Goal: Task Accomplishment & Management: Manage account settings

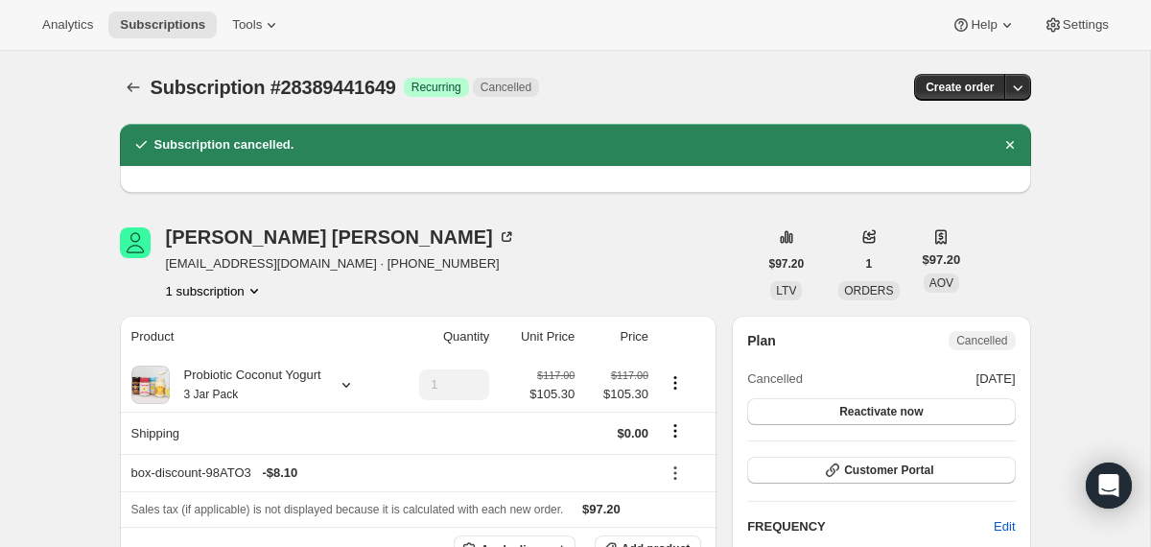
click at [137, 78] on button "Subscriptions" at bounding box center [133, 87] width 27 height 27
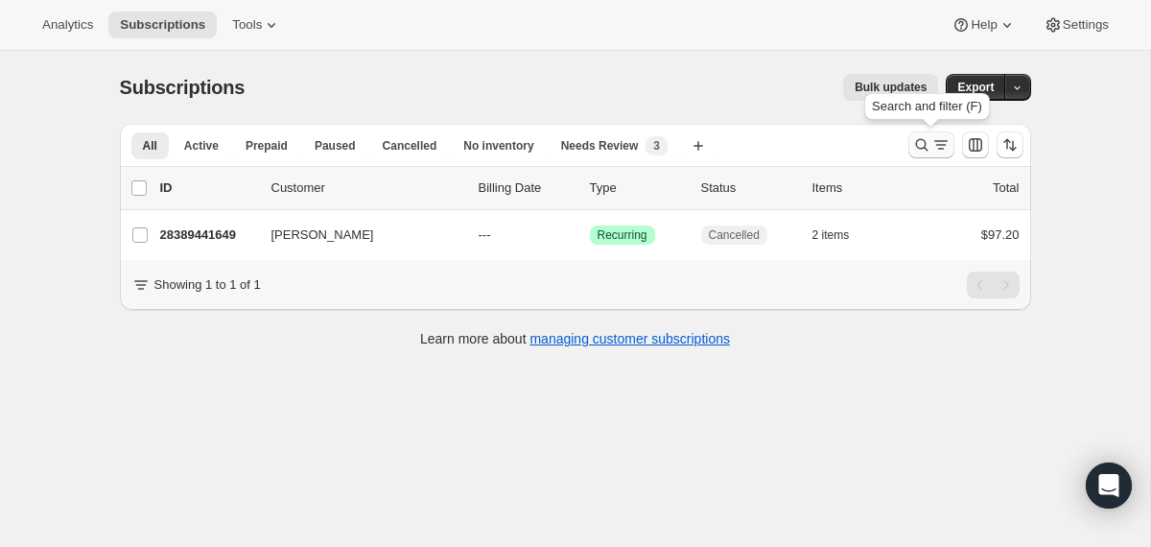
click at [916, 147] on icon "Search and filter results" at bounding box center [921, 145] width 12 height 12
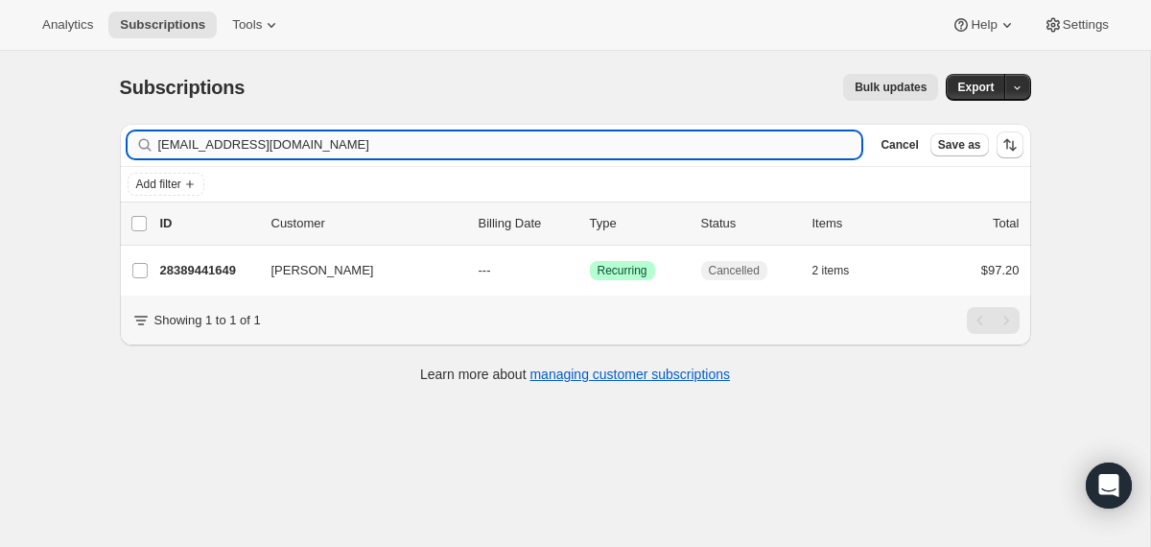
click at [685, 155] on input "[EMAIL_ADDRESS][DOMAIN_NAME]" at bounding box center [510, 144] width 704 height 27
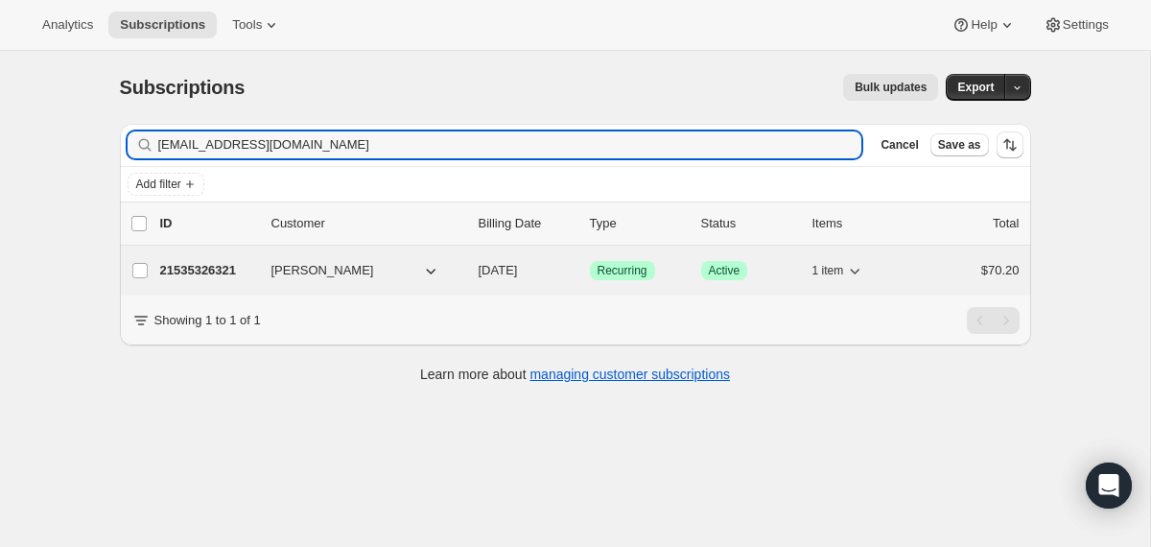
type input "[EMAIL_ADDRESS][DOMAIN_NAME]"
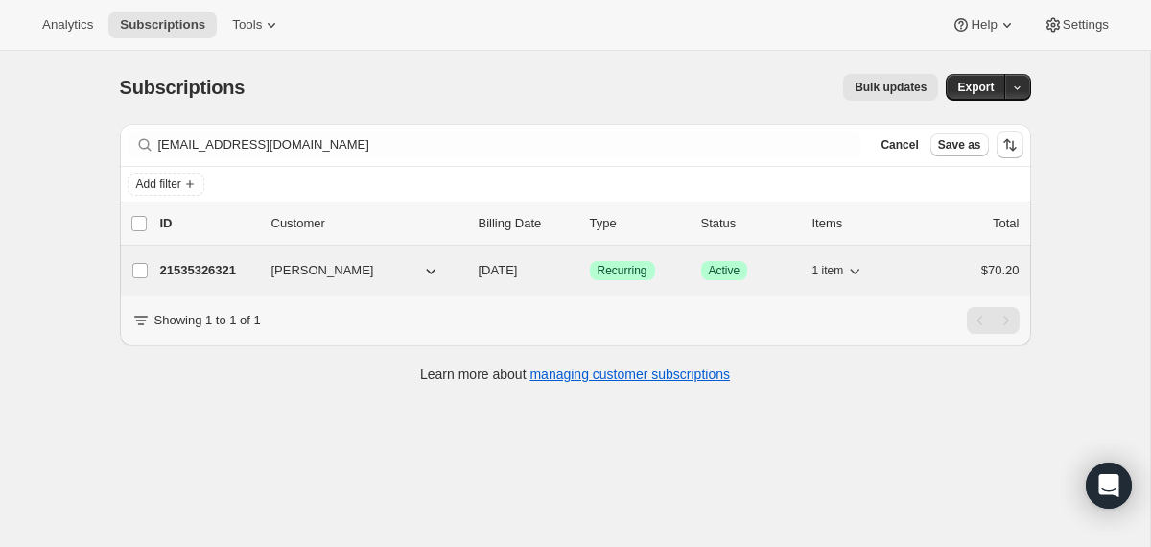
click at [473, 269] on div "21535326321 [PERSON_NAME] [DATE] Success Recurring Success Active 1 item $70.20" at bounding box center [589, 270] width 859 height 27
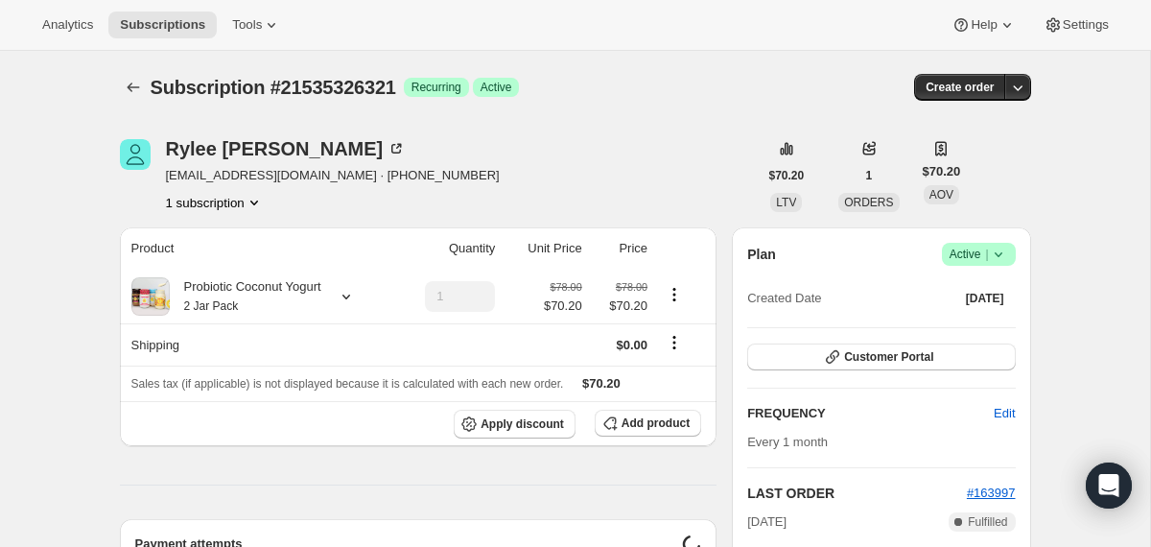
click at [1006, 254] on icon at bounding box center [998, 254] width 19 height 19
click at [980, 330] on span "Cancel subscription" at bounding box center [971, 324] width 108 height 14
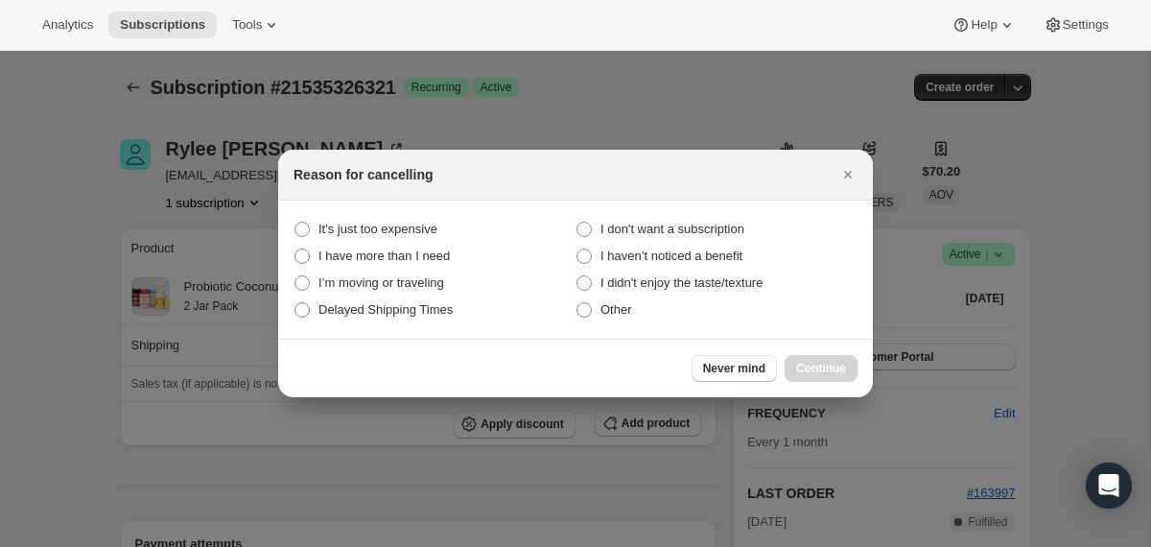
click at [707, 213] on section "It's just too expensive I don't want a subscription I have more than I need I h…" at bounding box center [575, 269] width 595 height 138
click at [710, 229] on span "I don't want a subscription" at bounding box center [672, 229] width 144 height 14
click at [577, 222] on subscription "I don't want a subscription" at bounding box center [576, 222] width 1 height 1
radio subscription "true"
click at [805, 371] on span "Continue" at bounding box center [821, 368] width 50 height 15
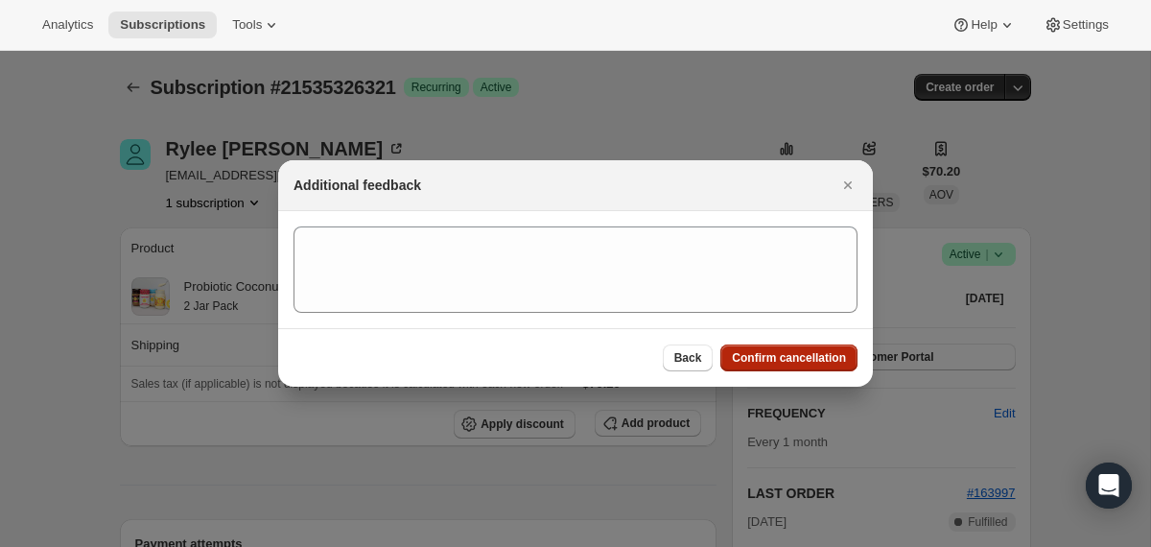
click at [795, 362] on span "Confirm cancellation" at bounding box center [789, 357] width 114 height 15
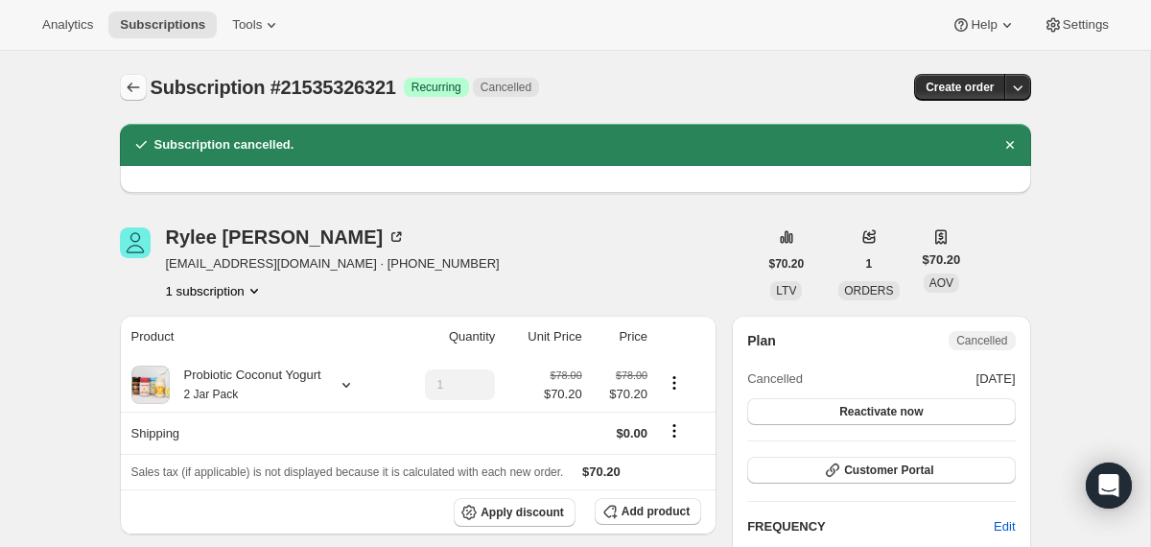
click at [135, 87] on icon "Subscriptions" at bounding box center [133, 87] width 12 height 10
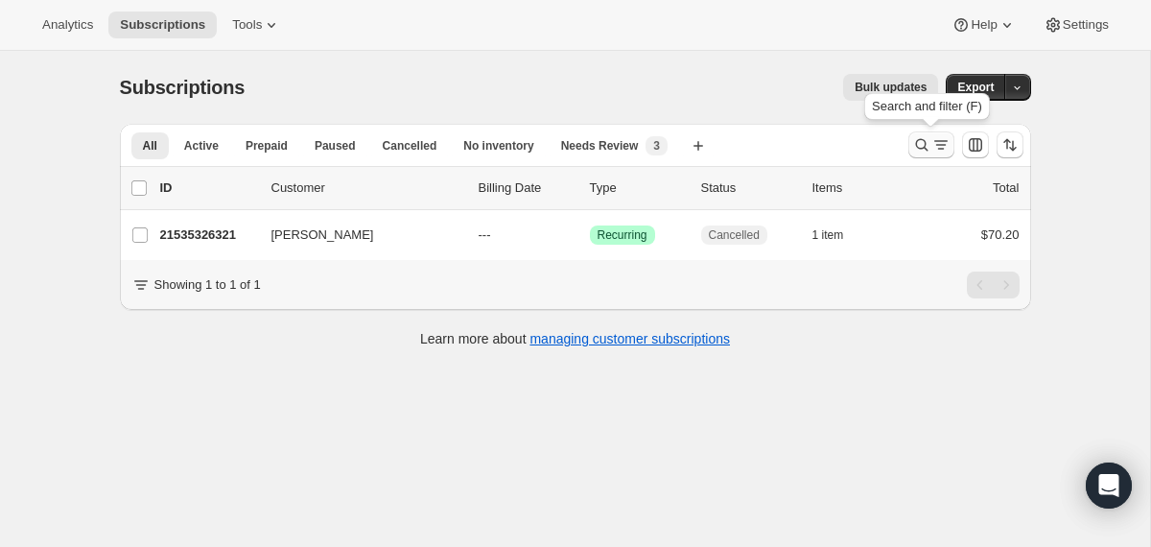
click at [920, 155] on button "Search and filter results" at bounding box center [931, 144] width 46 height 27
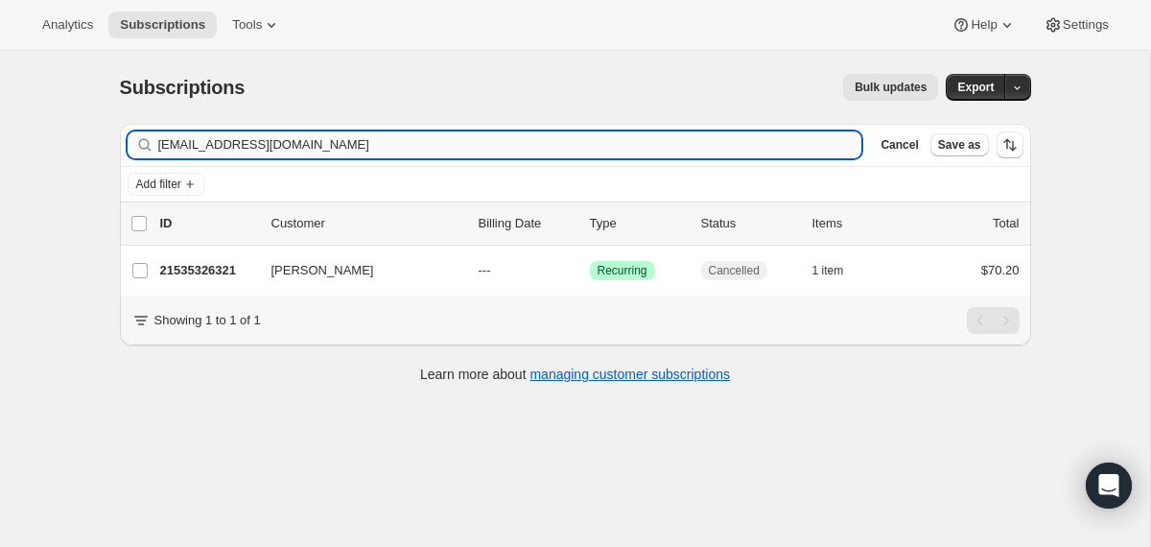
click at [572, 141] on input "[EMAIL_ADDRESS][DOMAIN_NAME]" at bounding box center [510, 144] width 704 height 27
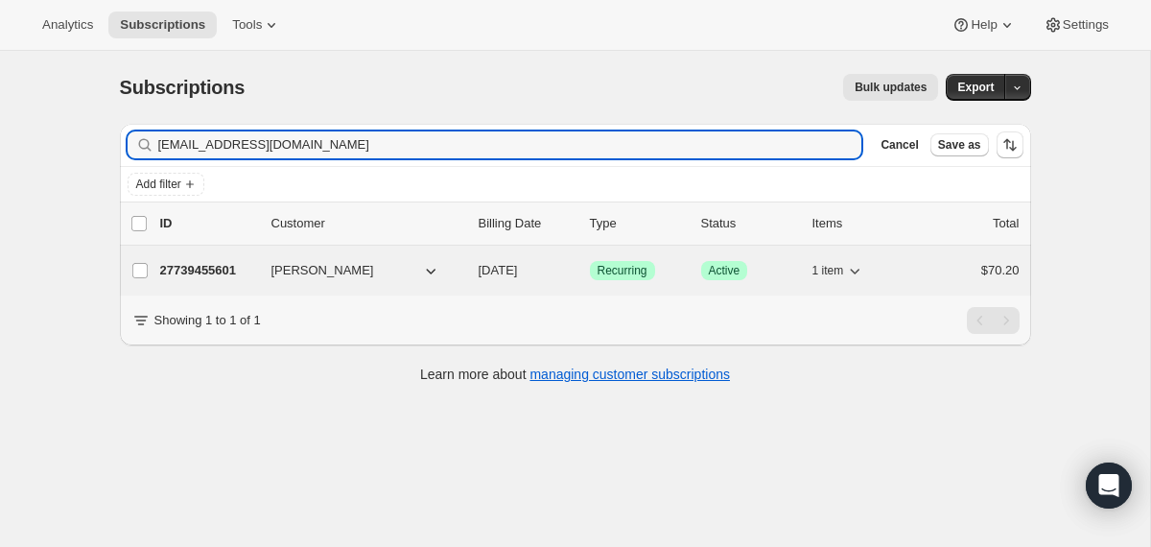
type input "[EMAIL_ADDRESS][DOMAIN_NAME]"
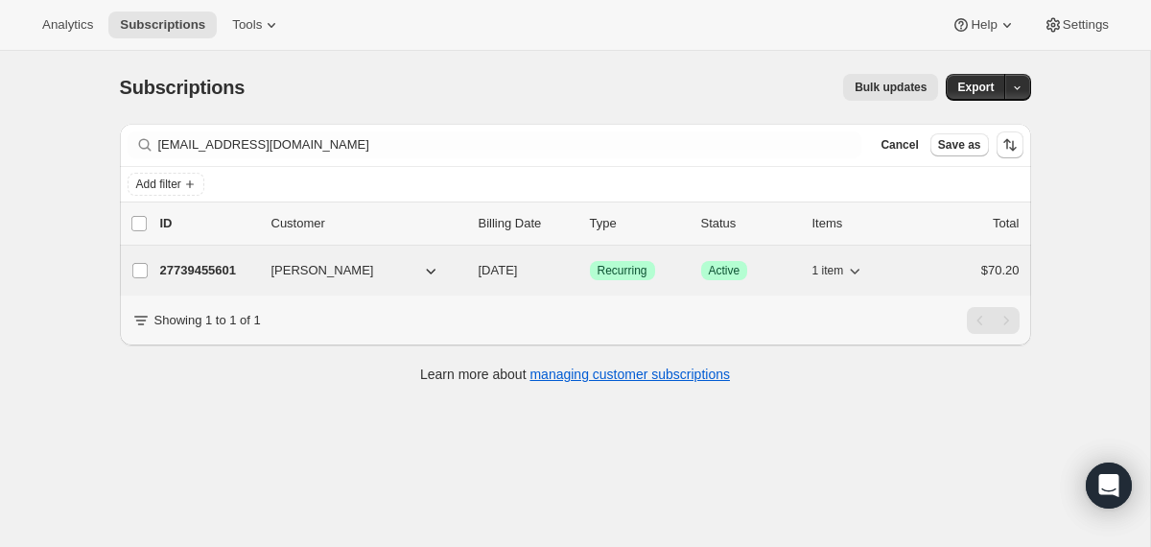
click at [469, 272] on div "27739455601 [PERSON_NAME] [DATE] Success Recurring Success Active 1 item $70.20" at bounding box center [589, 270] width 859 height 27
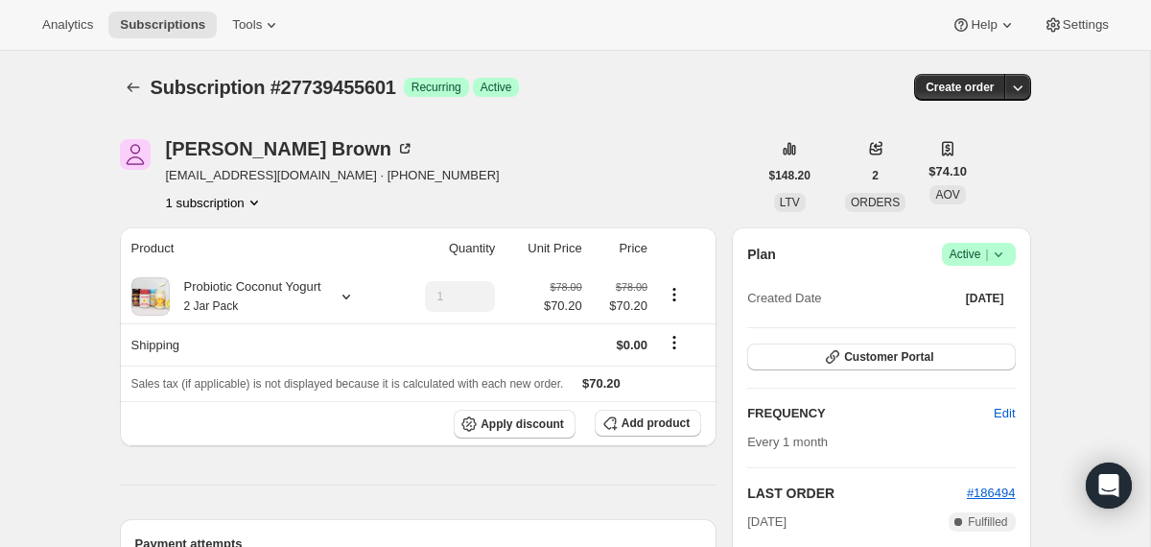
click at [1004, 253] on icon at bounding box center [998, 254] width 19 height 19
click at [943, 329] on span "Cancel subscription" at bounding box center [971, 324] width 108 height 14
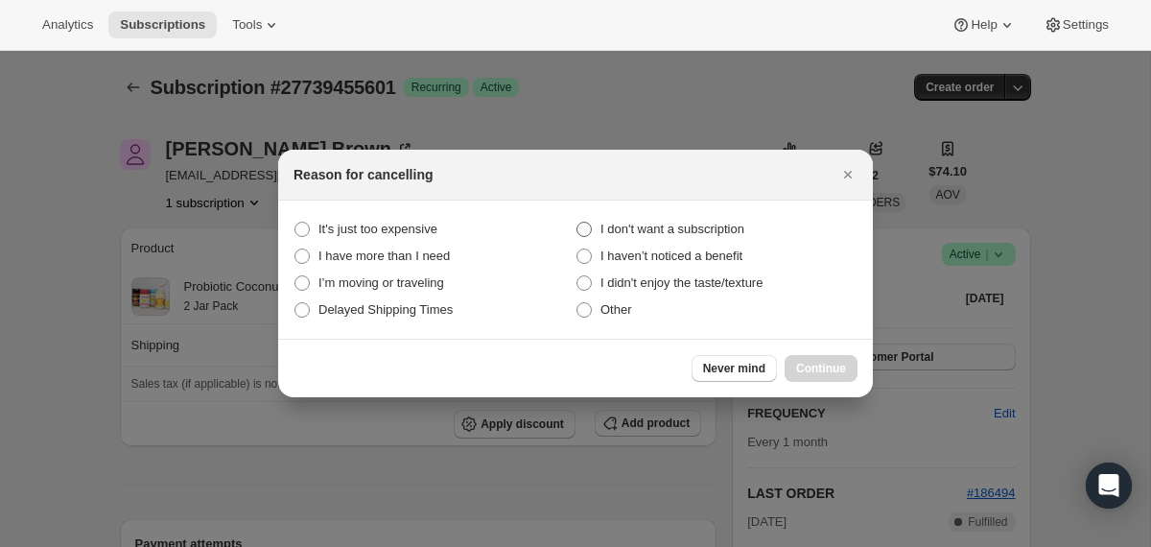
click at [682, 228] on span "I don't want a subscription" at bounding box center [672, 229] width 144 height 14
click at [577, 222] on subscription "I don't want a subscription" at bounding box center [576, 222] width 1 height 1
radio subscription "true"
click at [820, 370] on span "Continue" at bounding box center [821, 368] width 50 height 15
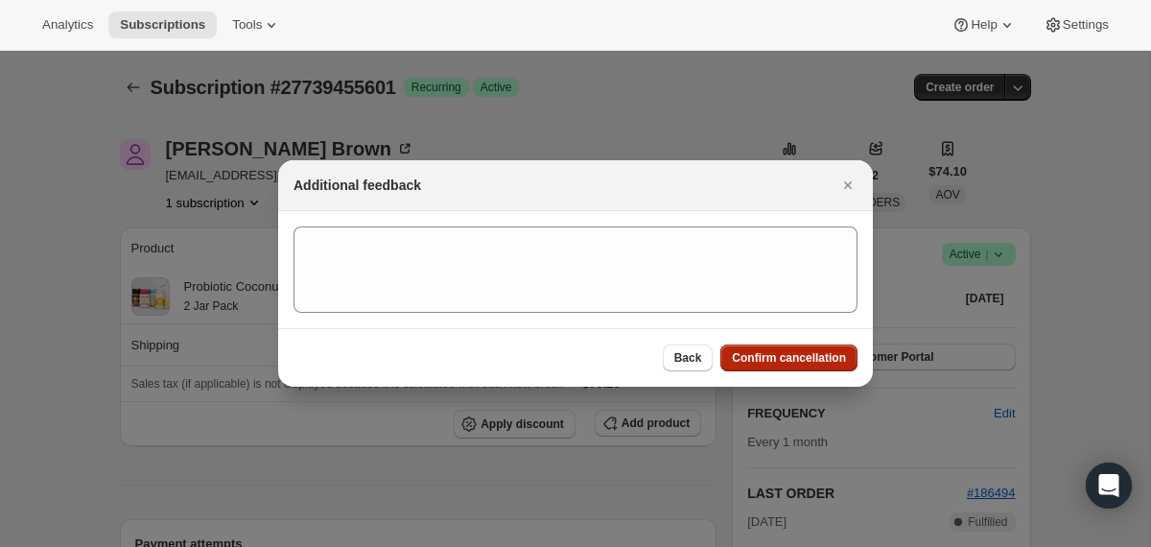
click at [820, 370] on button "Confirm cancellation" at bounding box center [788, 357] width 137 height 27
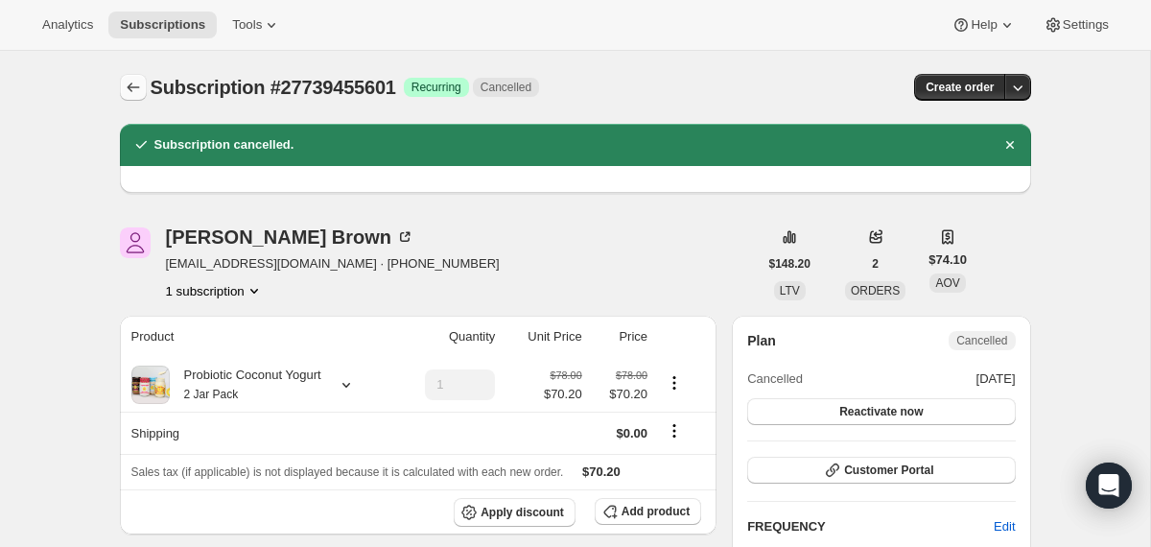
click at [129, 87] on icon "Subscriptions" at bounding box center [133, 87] width 12 height 10
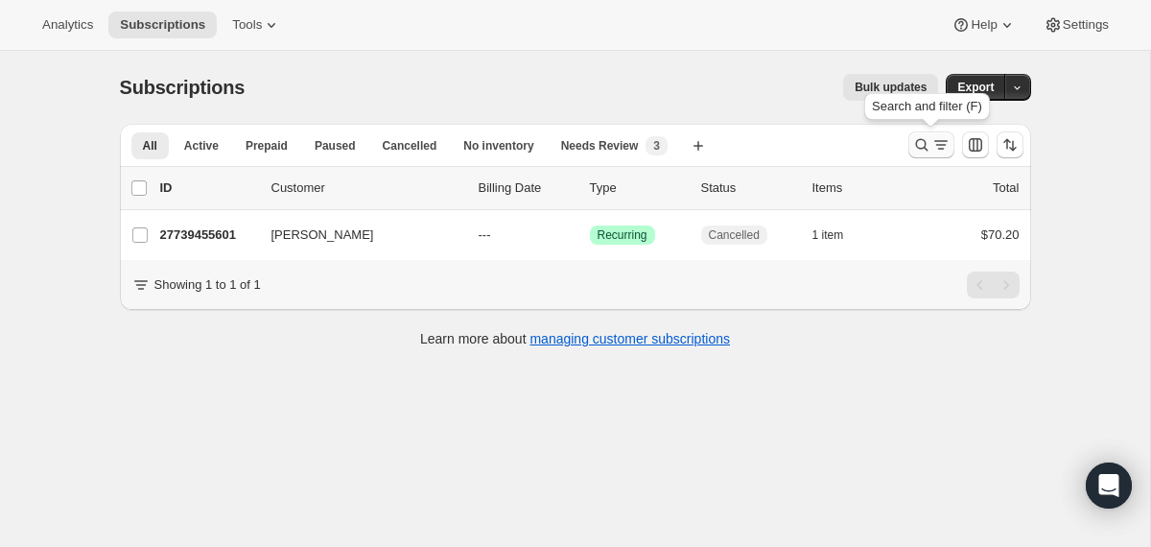
click at [916, 146] on icon "Search and filter results" at bounding box center [921, 145] width 12 height 12
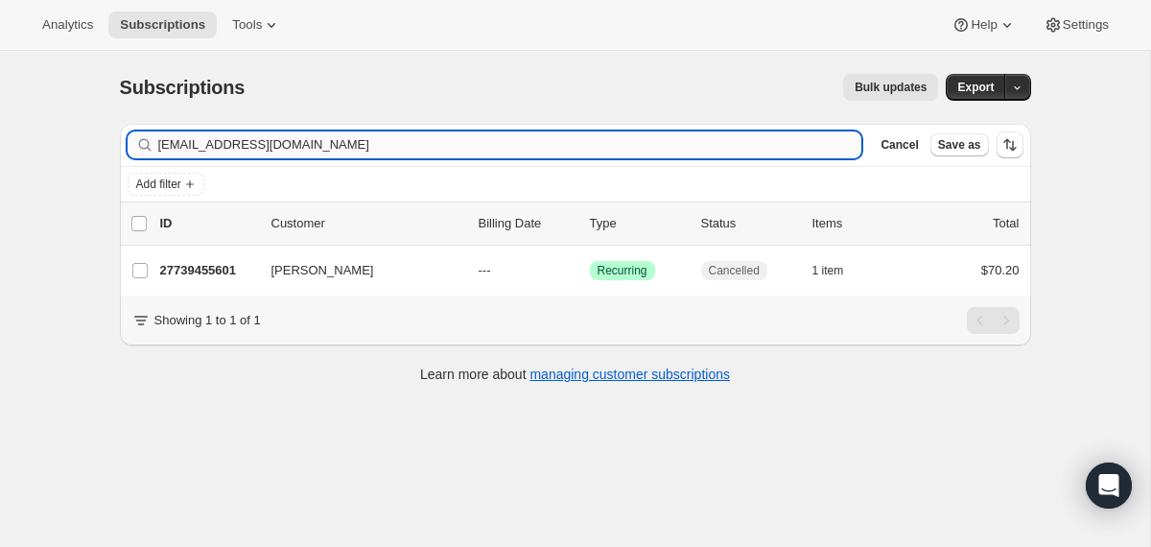
click at [539, 137] on input "[EMAIL_ADDRESS][DOMAIN_NAME]" at bounding box center [510, 144] width 704 height 27
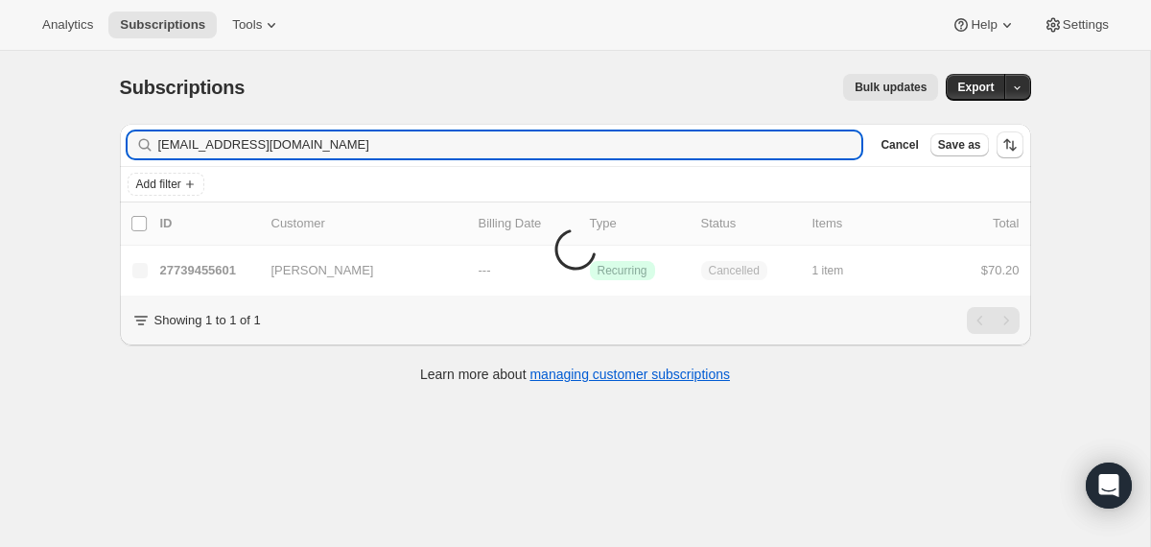
type input "[EMAIL_ADDRESS][DOMAIN_NAME]"
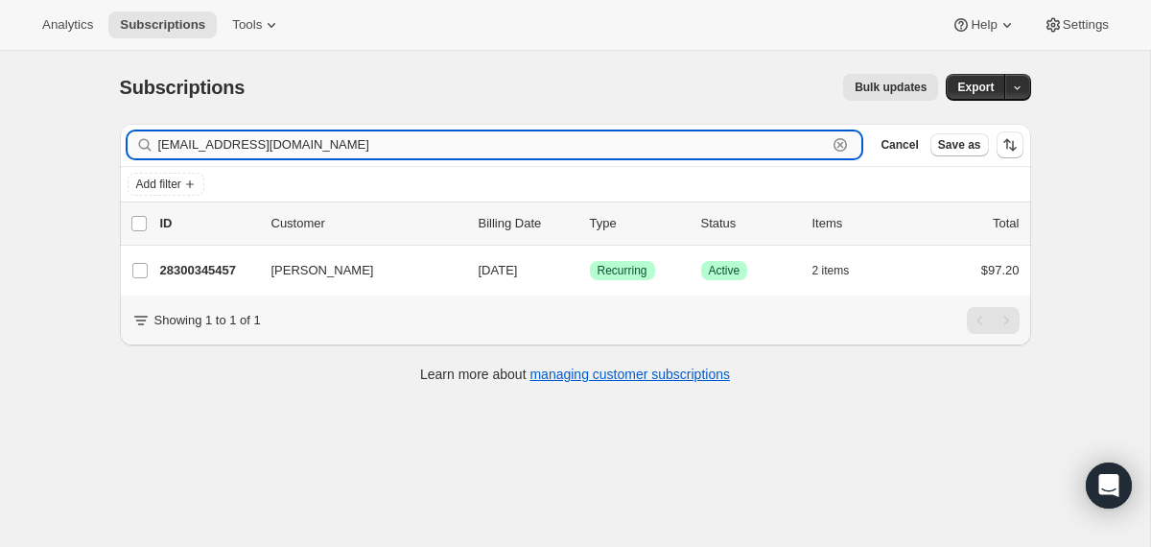
click at [412, 139] on input "[EMAIL_ADDRESS][DOMAIN_NAME]" at bounding box center [492, 144] width 669 height 27
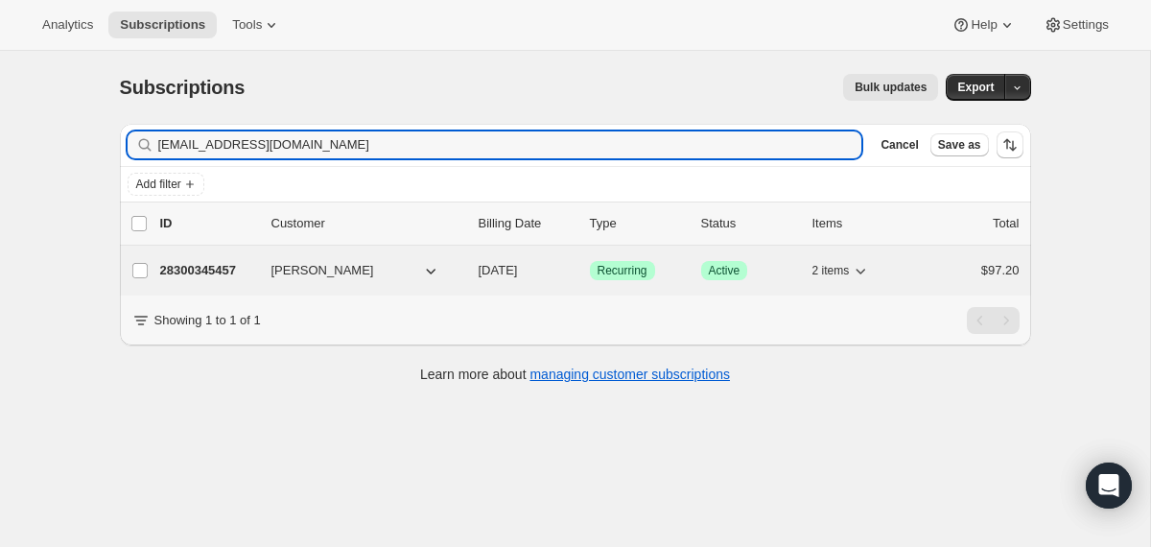
click at [463, 268] on div "28300345457 [PERSON_NAME] [DATE] Success Recurring Success Active 2 items $97.20" at bounding box center [589, 270] width 859 height 27
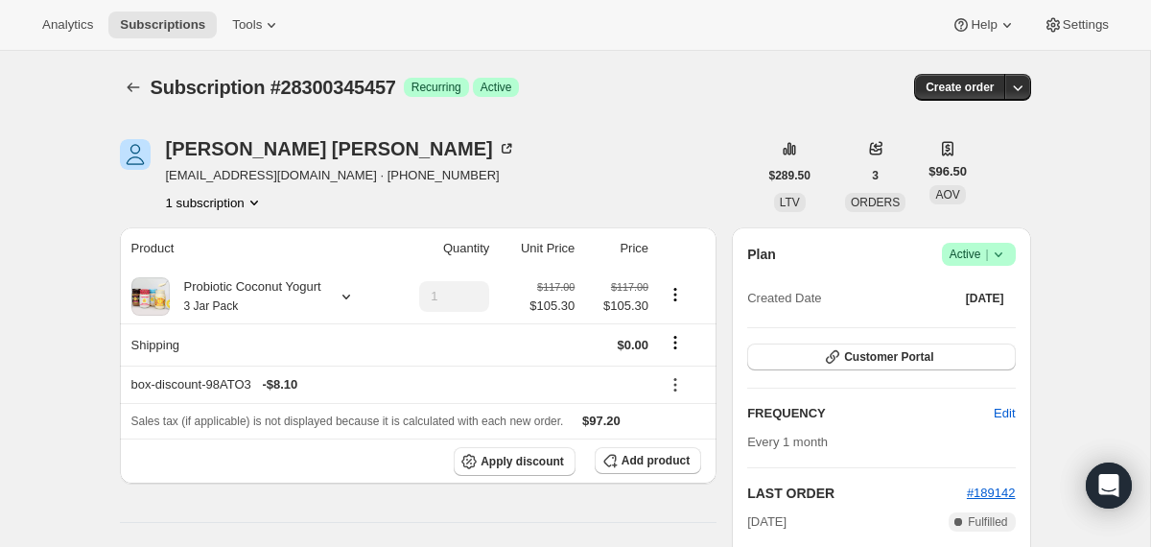
click at [1001, 255] on icon at bounding box center [998, 254] width 19 height 19
click at [971, 321] on span "Cancel subscription" at bounding box center [971, 324] width 108 height 14
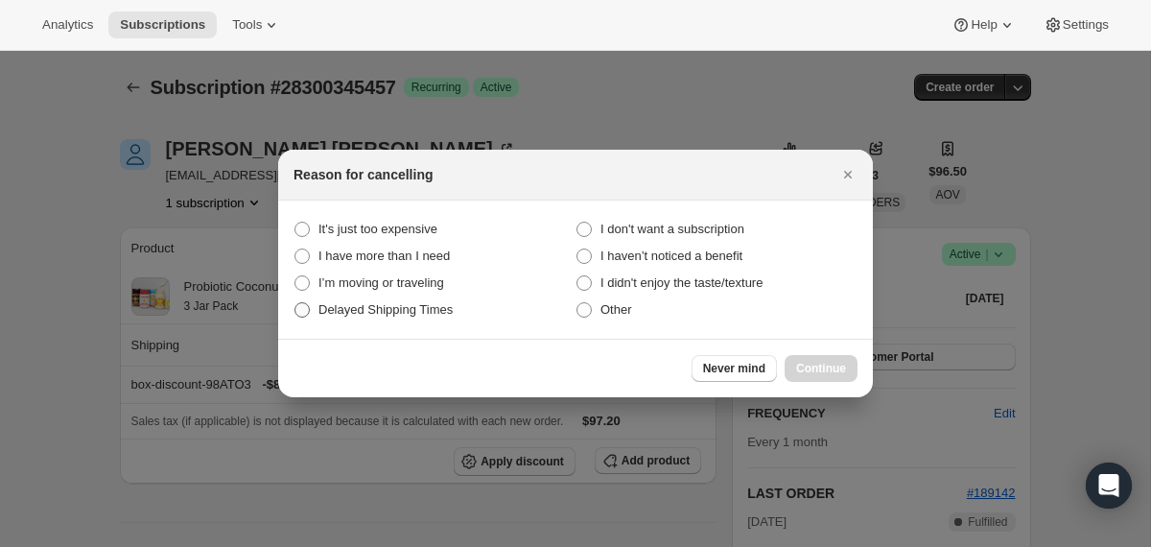
click at [416, 309] on span "Delayed Shipping Times" at bounding box center [385, 309] width 134 height 14
click at [295, 303] on Times "Delayed Shipping Times" at bounding box center [294, 302] width 1 height 1
radio Times "true"
click at [620, 308] on span "Other" at bounding box center [616, 309] width 32 height 14
click at [577, 303] on input "Other" at bounding box center [576, 302] width 1 height 1
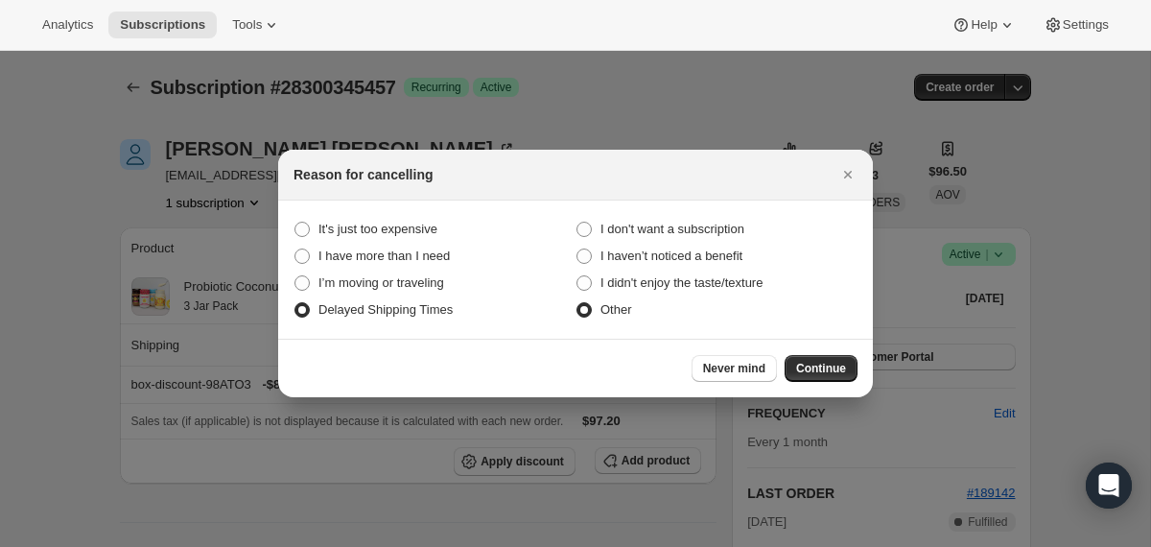
radio input "true"
radio Times "false"
click at [850, 367] on button "Continue" at bounding box center [820, 368] width 73 height 27
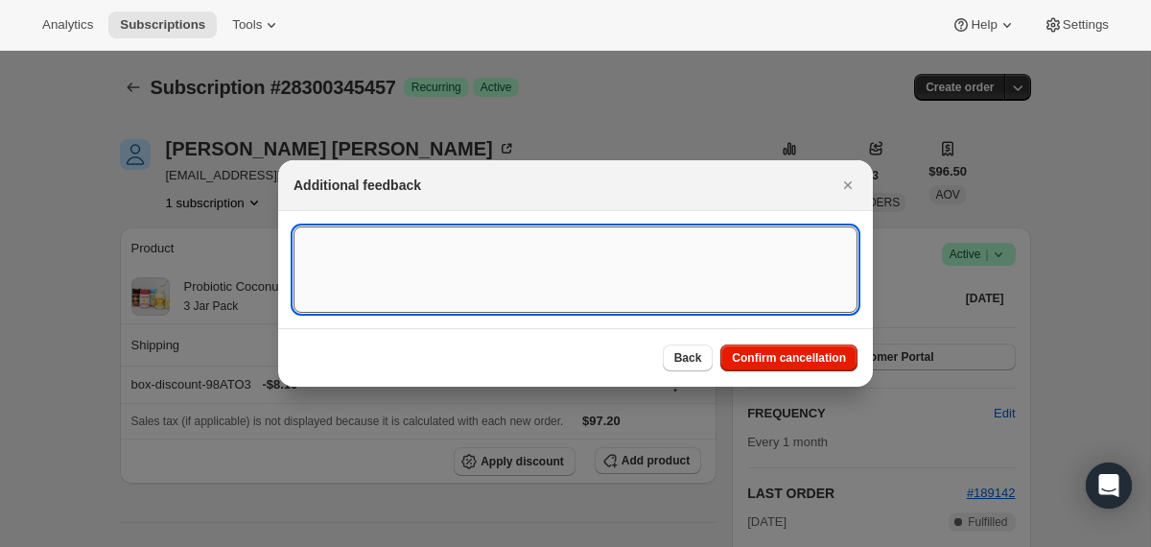
click at [670, 286] on textarea ":r4de:" at bounding box center [575, 269] width 564 height 86
type textarea "a"
type textarea "Warm Jars"
click at [771, 353] on span "Confirm cancellation" at bounding box center [789, 357] width 114 height 15
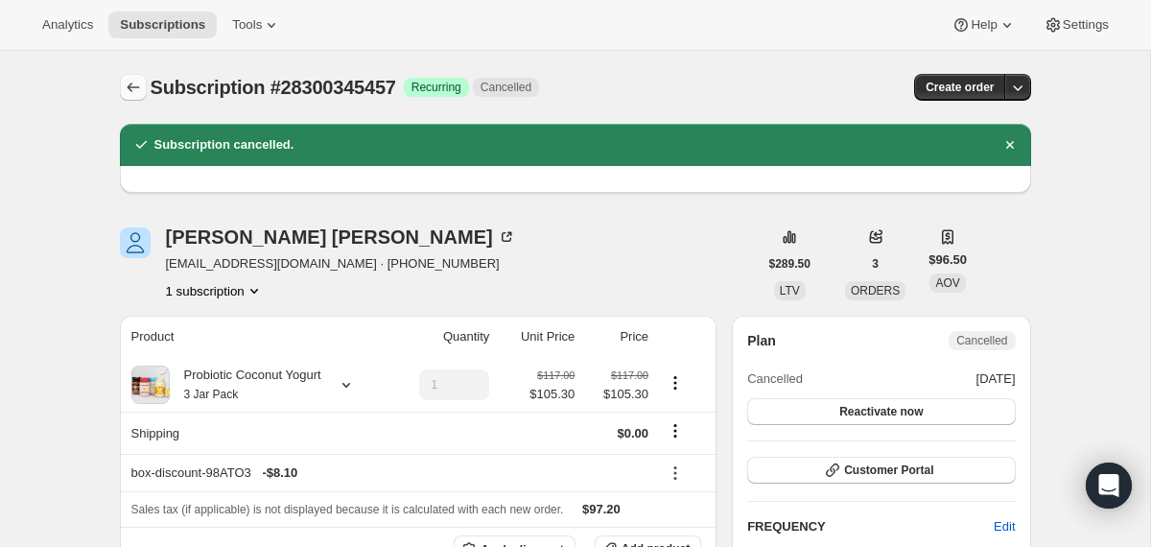
click at [129, 84] on icon "Subscriptions" at bounding box center [133, 87] width 19 height 19
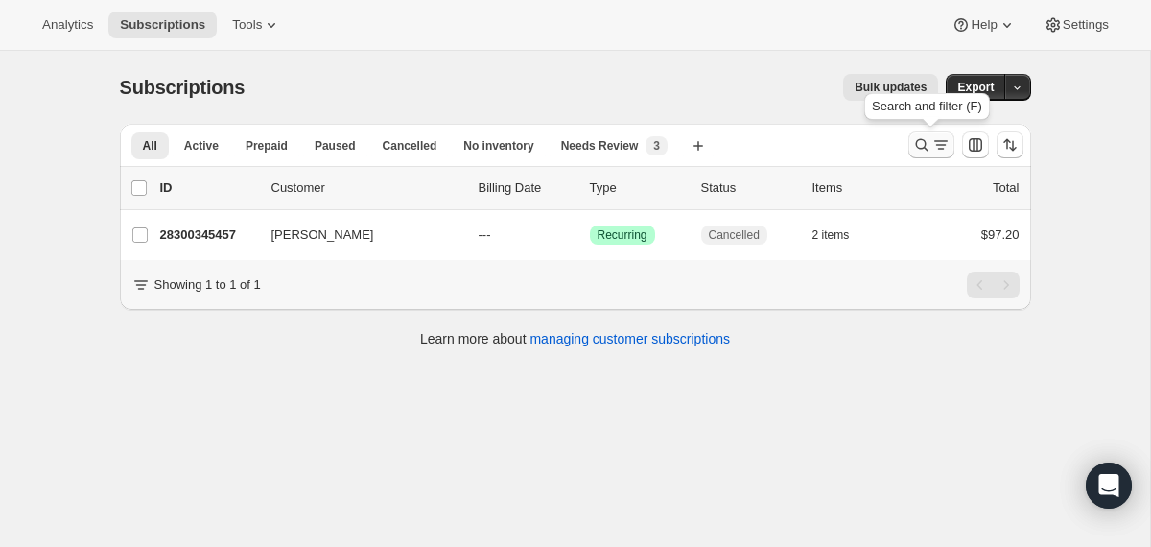
click at [917, 144] on icon "Search and filter results" at bounding box center [921, 144] width 19 height 19
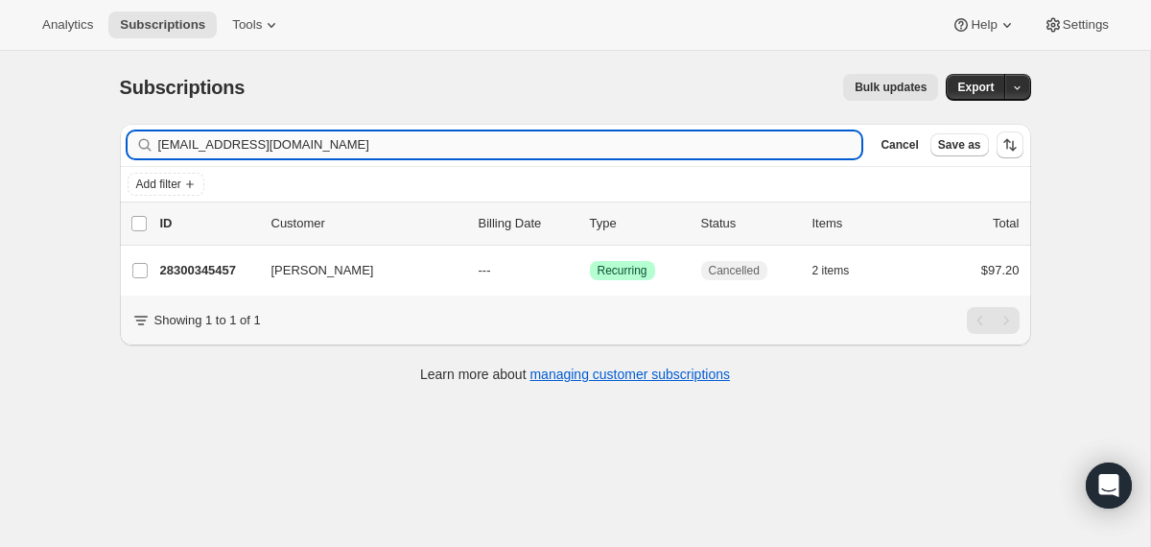
click at [704, 147] on input "[EMAIL_ADDRESS][DOMAIN_NAME]" at bounding box center [510, 144] width 704 height 27
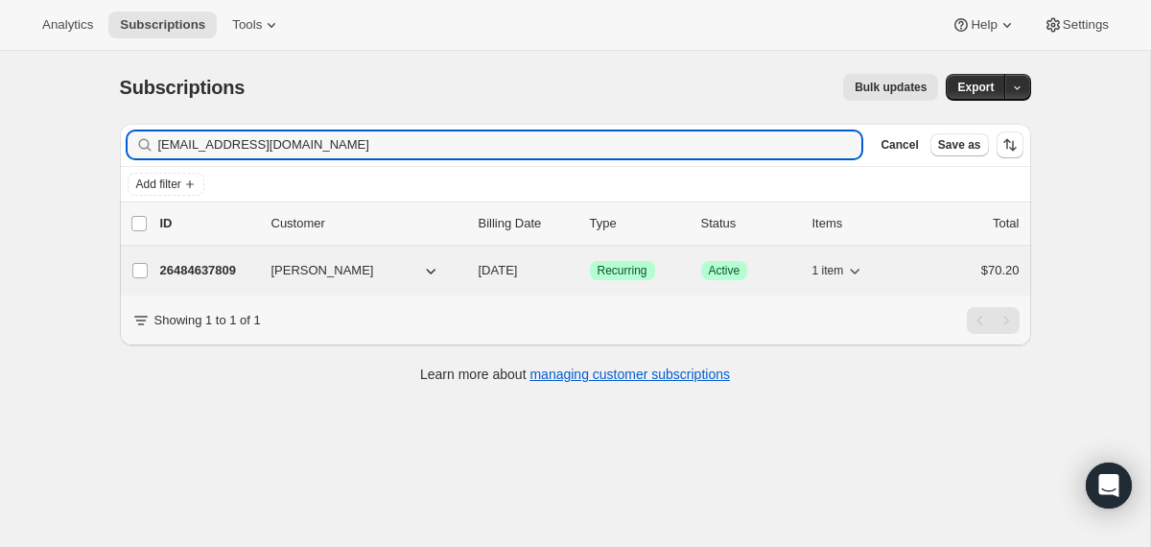
type input "[EMAIL_ADDRESS][DOMAIN_NAME]"
click at [463, 263] on div "26484637809 [PERSON_NAME] [DATE] Success Recurring Success Active 1 item $70.20" at bounding box center [589, 270] width 859 height 27
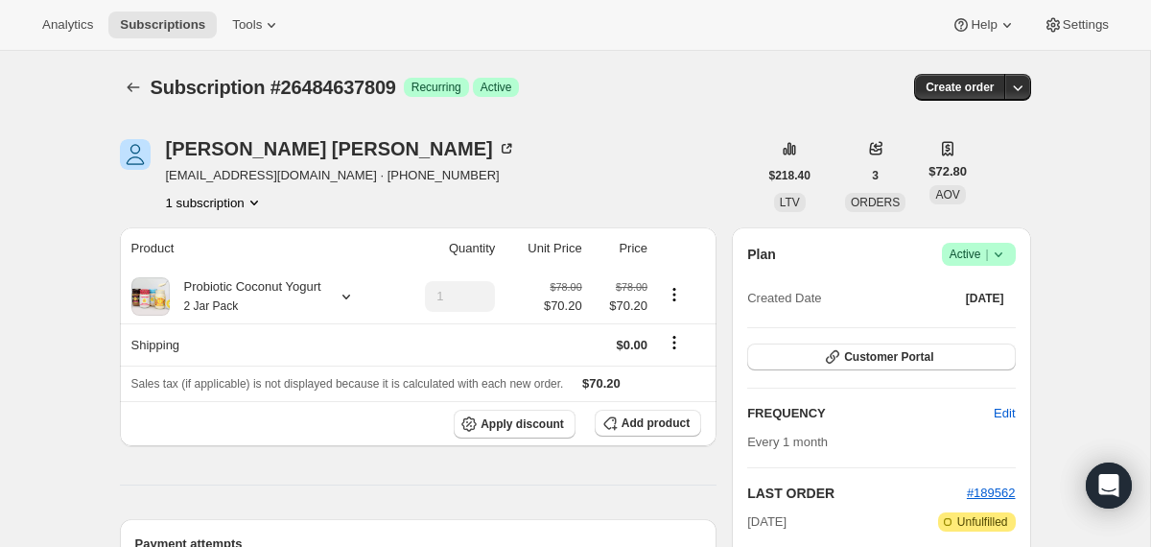
click at [1002, 259] on icon at bounding box center [998, 254] width 19 height 19
click at [935, 339] on button "Cancel subscription" at bounding box center [971, 324] width 120 height 31
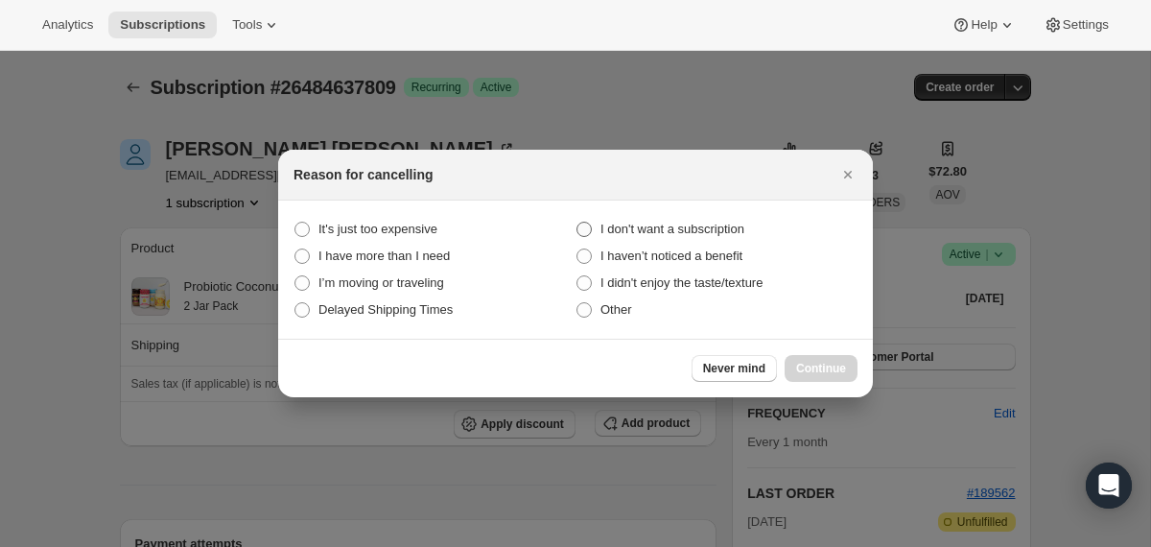
click at [704, 230] on span "I don't want a subscription" at bounding box center [672, 229] width 144 height 14
click at [577, 222] on subscription "I don't want a subscription" at bounding box center [576, 222] width 1 height 1
radio subscription "true"
click at [835, 363] on span "Continue" at bounding box center [821, 368] width 50 height 15
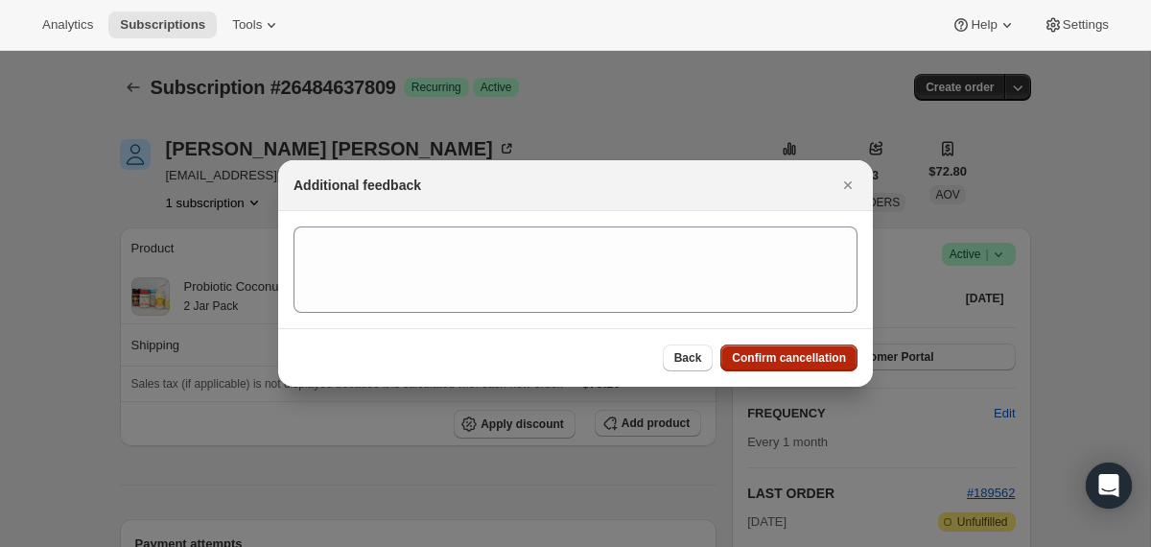
click at [835, 363] on span "Confirm cancellation" at bounding box center [789, 357] width 114 height 15
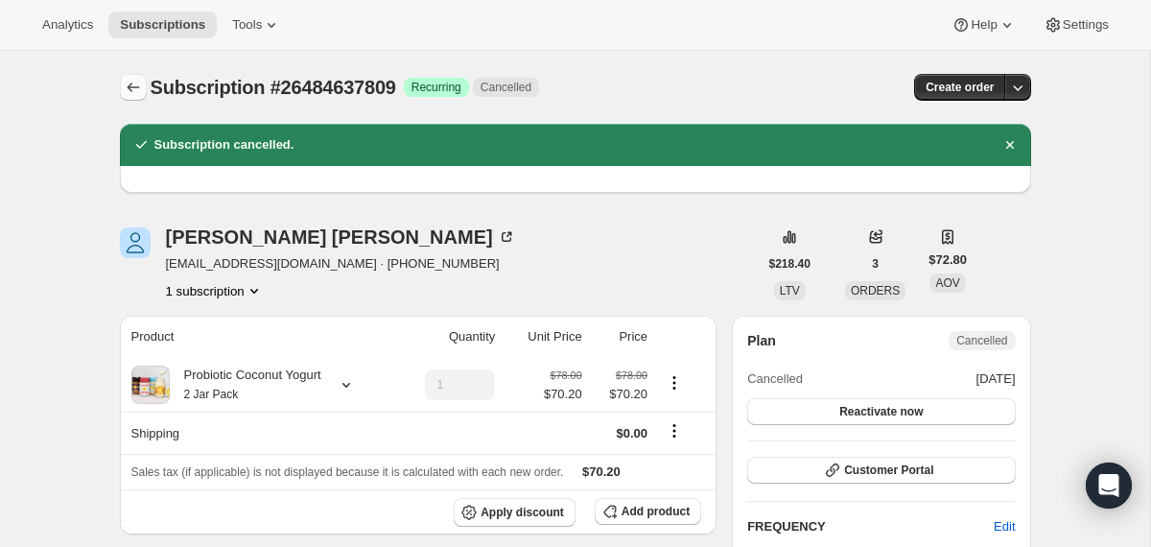
click at [138, 92] on icon "Subscriptions" at bounding box center [133, 87] width 19 height 19
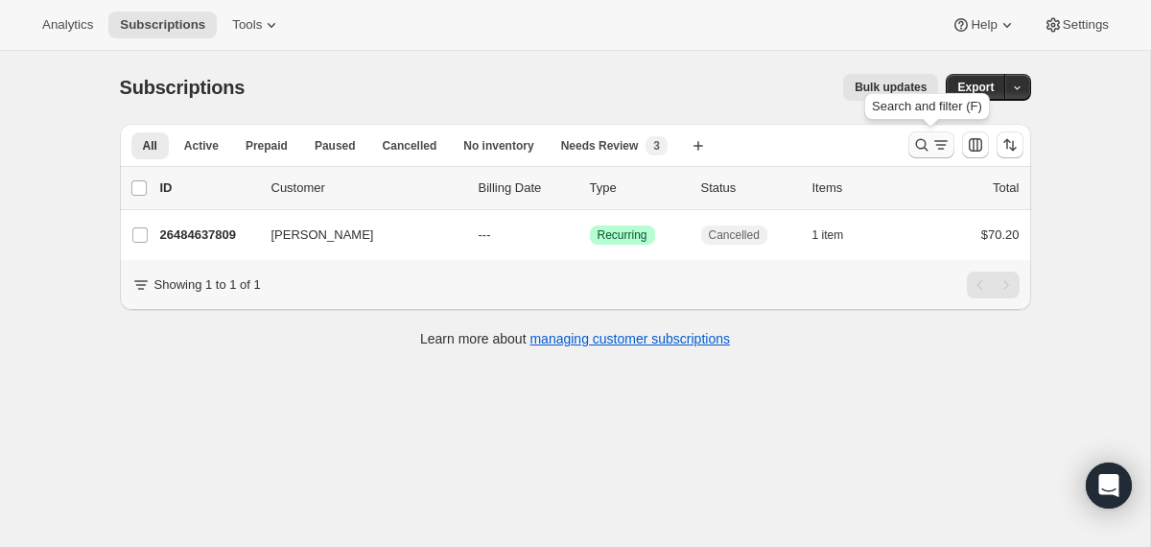
click at [912, 146] on icon "Search and filter results" at bounding box center [921, 144] width 19 height 19
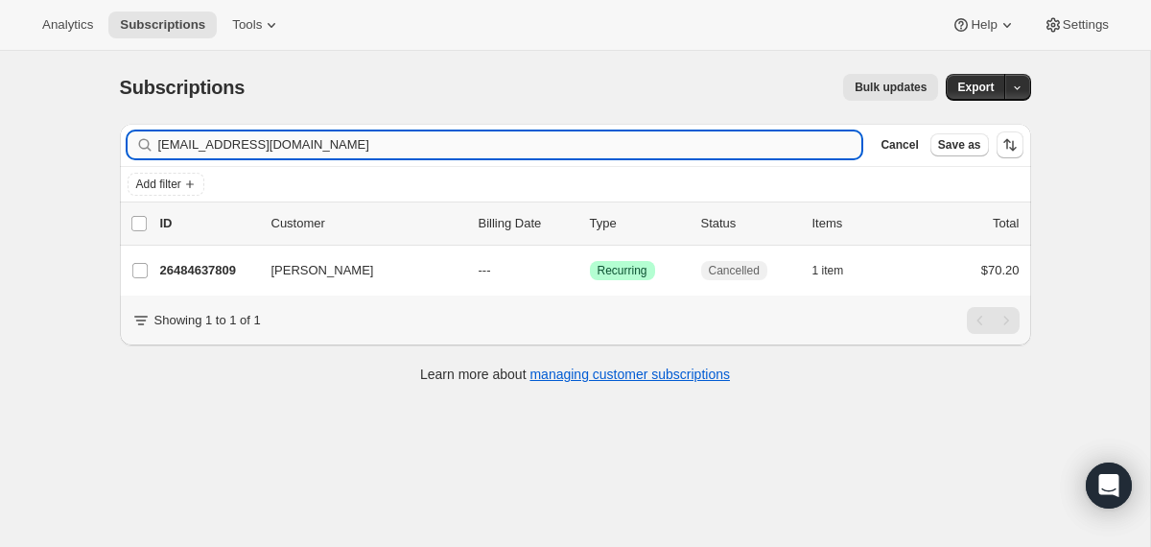
click at [636, 142] on input "[EMAIL_ADDRESS][DOMAIN_NAME]" at bounding box center [510, 144] width 704 height 27
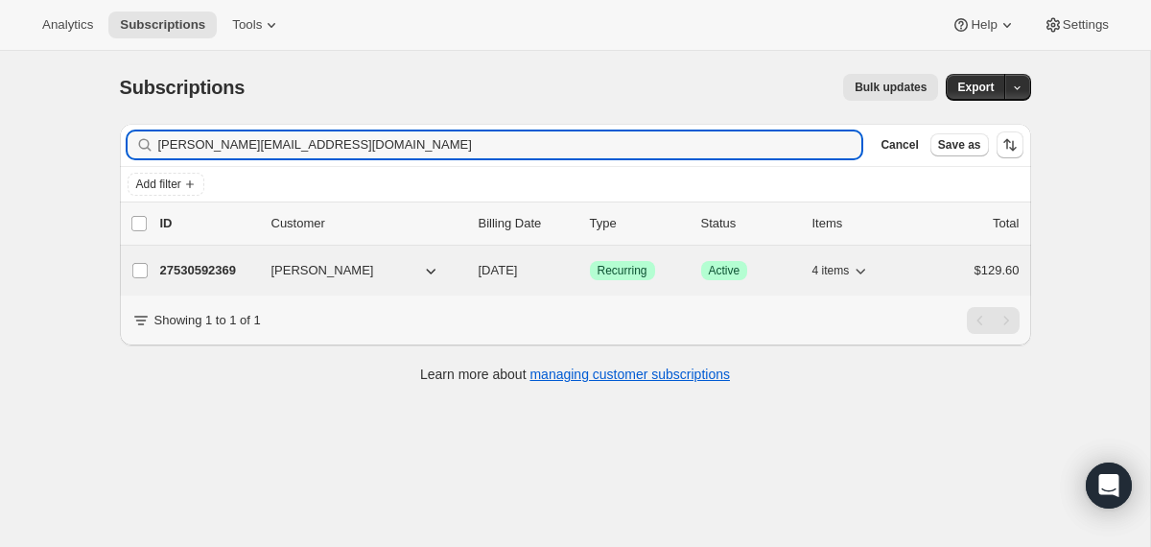
type input "[PERSON_NAME][EMAIL_ADDRESS][DOMAIN_NAME]"
click at [466, 279] on div "27530592369 [PERSON_NAME] [DATE] Success Recurring Success Active 4 items $129.…" at bounding box center [589, 270] width 859 height 27
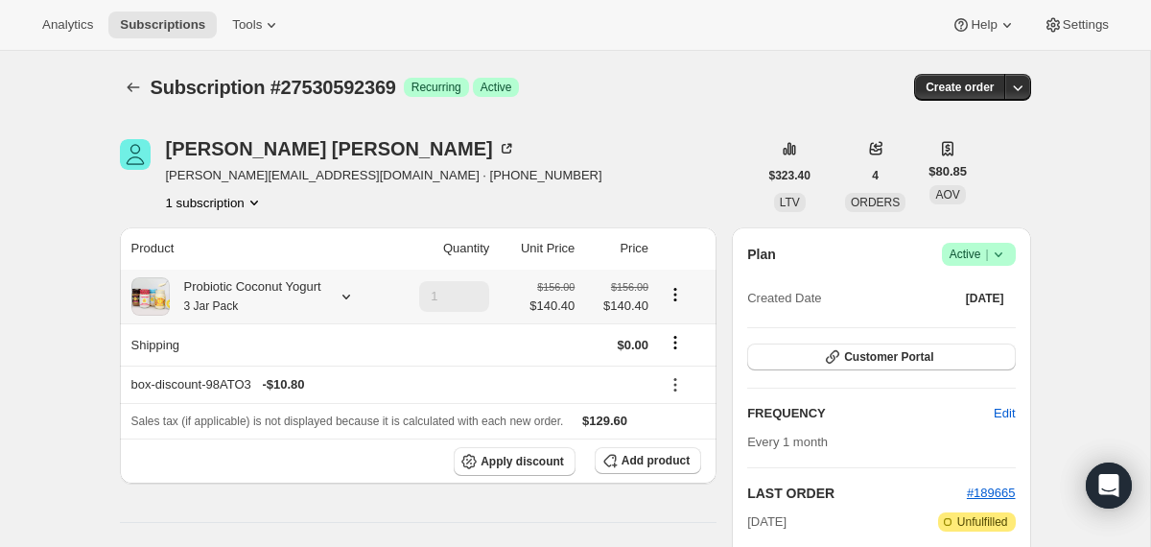
click at [316, 289] on div "Probiotic Coconut Yogurt 3 Jar Pack" at bounding box center [246, 296] width 152 height 38
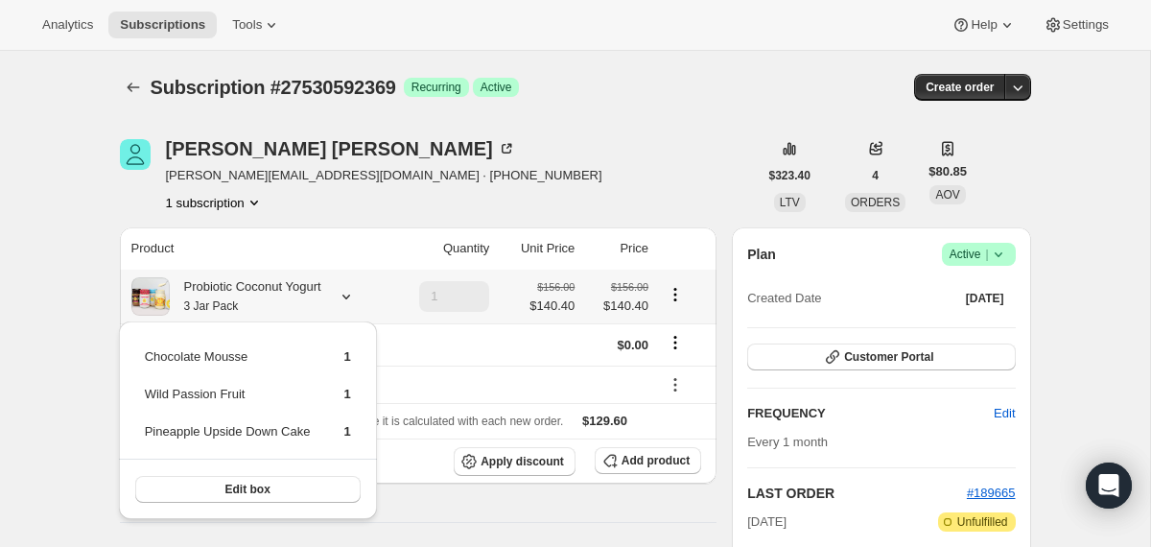
click at [316, 289] on div "Probiotic Coconut Yogurt 3 Jar Pack" at bounding box center [246, 296] width 152 height 38
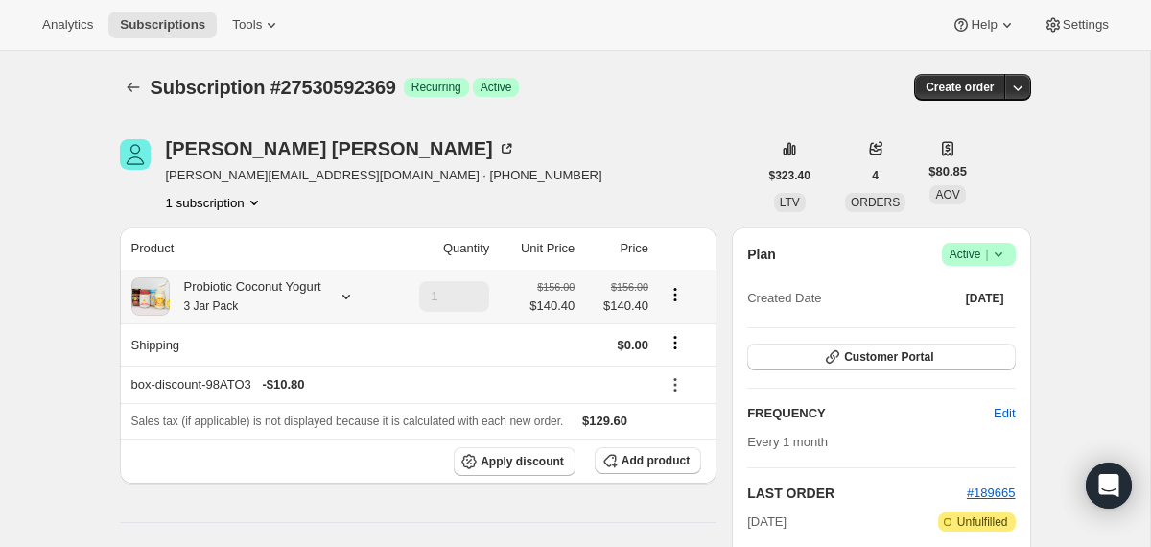
click at [337, 292] on div "Probiotic Coconut Yogurt 3 Jar Pack" at bounding box center [257, 296] width 252 height 38
click at [344, 306] on div "Probiotic Coconut Yogurt 3 Jar Pack" at bounding box center [257, 296] width 252 height 38
click at [352, 298] on icon at bounding box center [346, 296] width 19 height 19
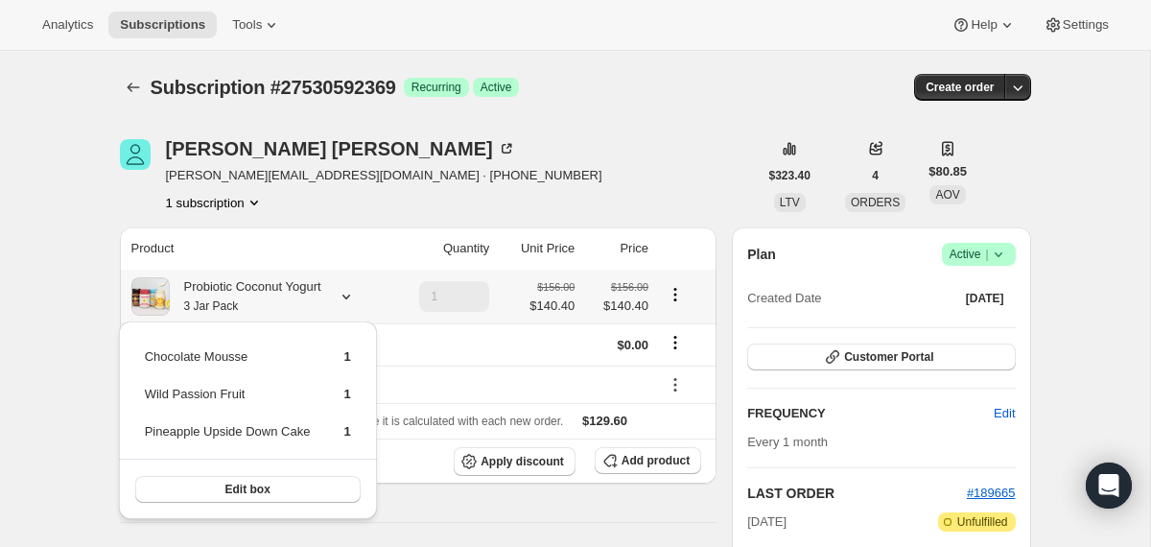
click at [352, 298] on icon at bounding box center [346, 296] width 19 height 19
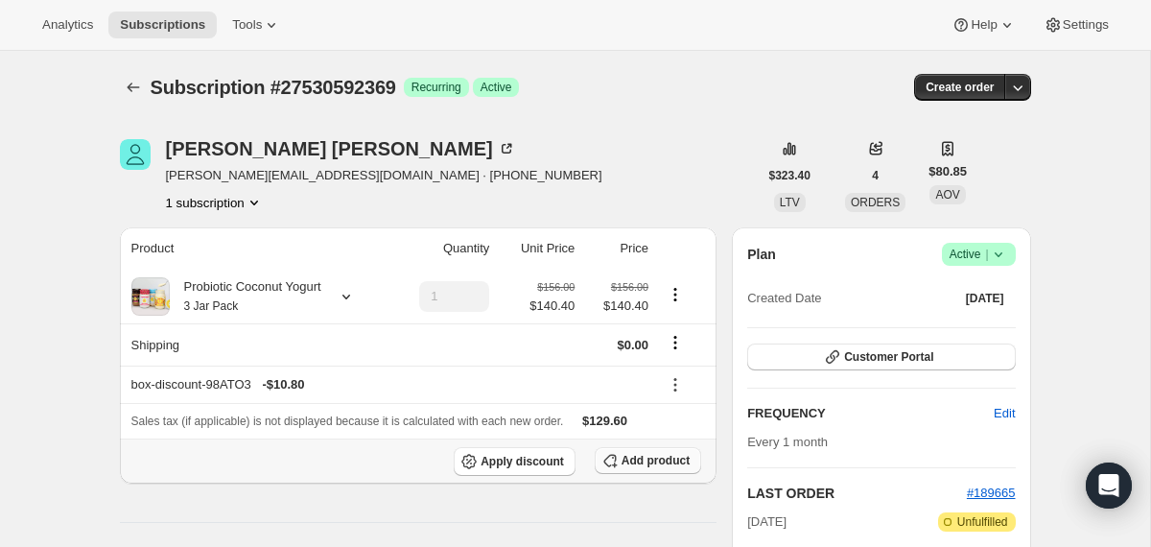
click at [645, 462] on span "Add product" at bounding box center [655, 460] width 68 height 15
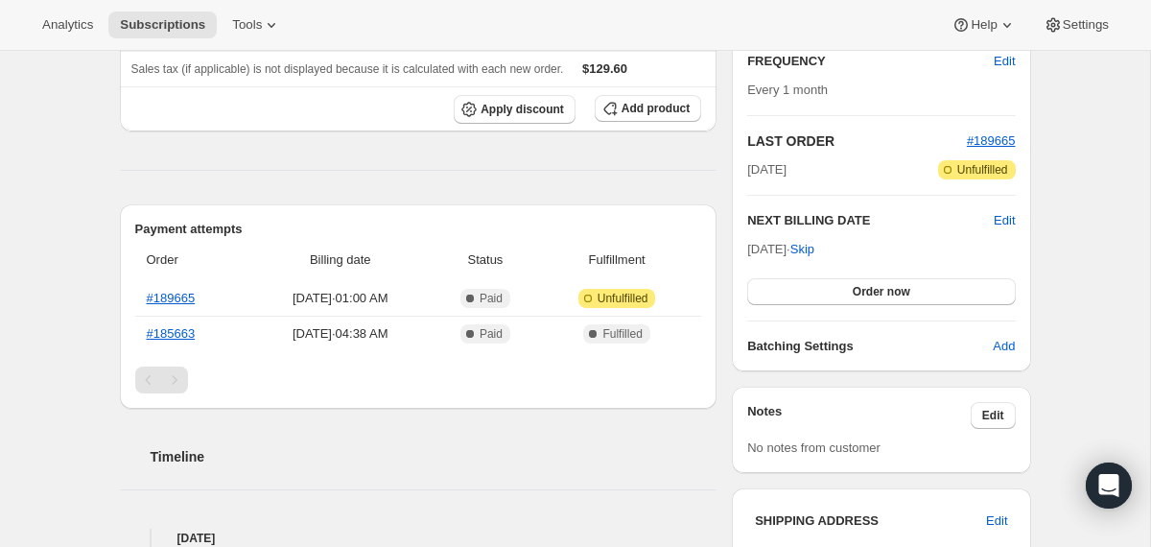
scroll to position [355, 0]
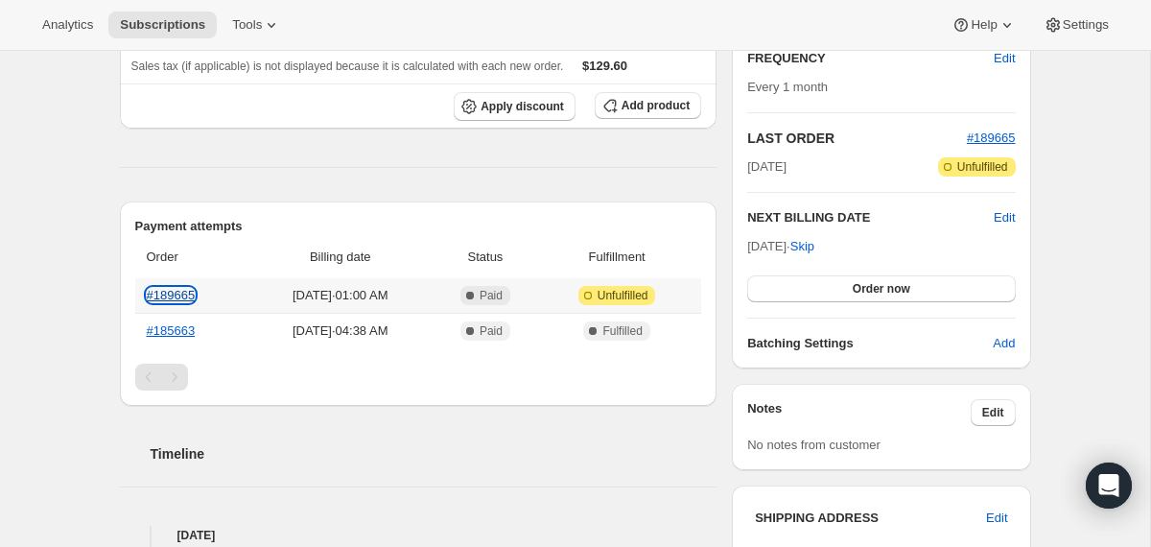
click at [171, 294] on link "#189665" at bounding box center [171, 295] width 49 height 14
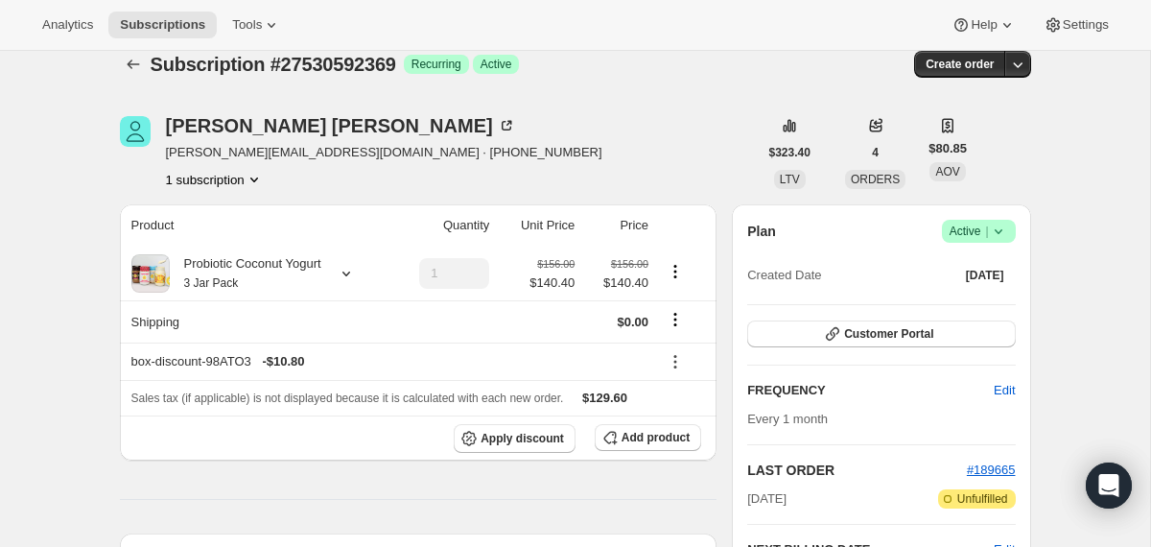
scroll to position [24, 0]
click at [287, 246] on th "Probiotic Coconut Yogurt 3 Jar Pack" at bounding box center [254, 273] width 269 height 54
click at [287, 269] on div "Probiotic Coconut Yogurt 3 Jar Pack" at bounding box center [246, 272] width 152 height 38
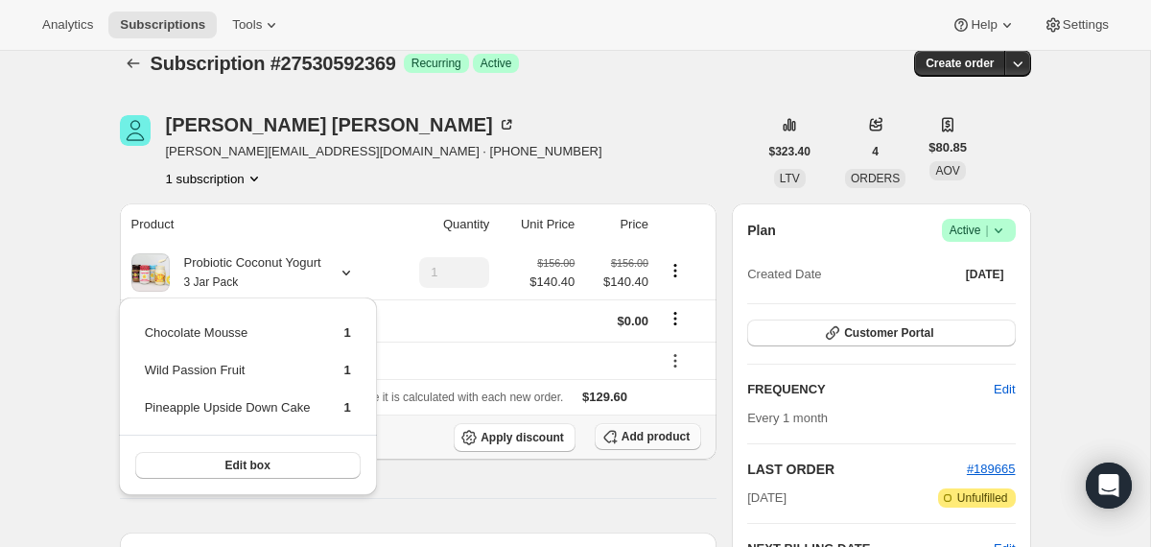
click at [652, 437] on span "Add product" at bounding box center [655, 436] width 68 height 15
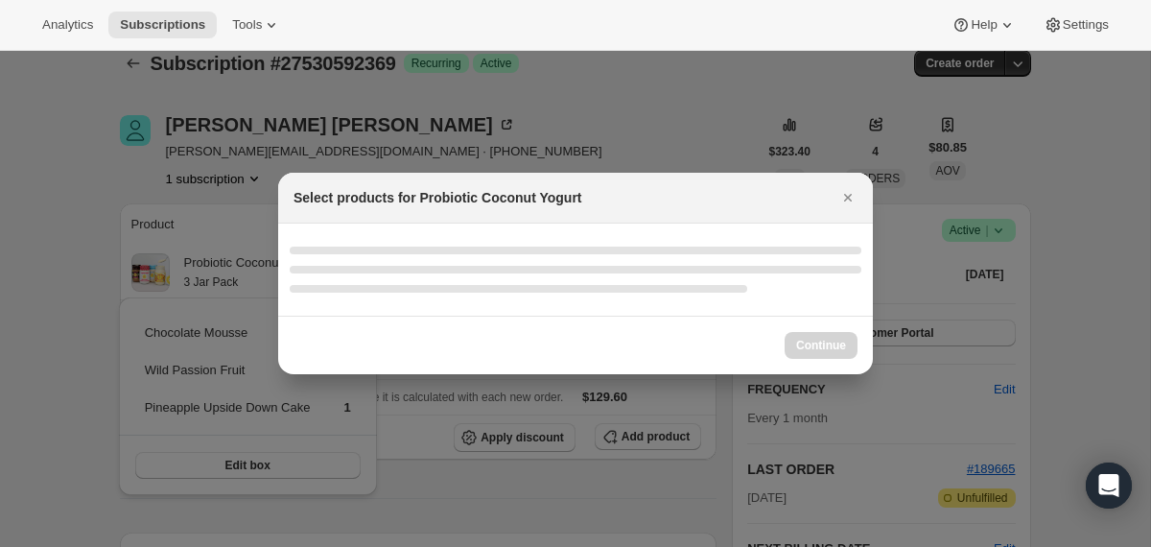
select select "gid://shopify/ProductVariant/40210939609201"
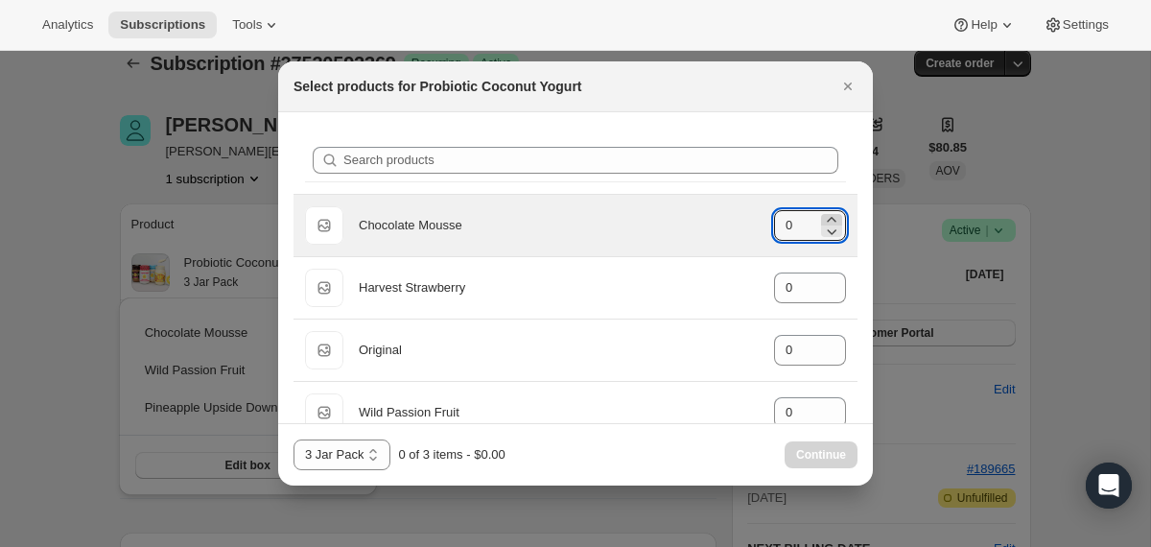
click at [829, 218] on icon ":r50b:" at bounding box center [831, 219] width 19 height 19
type input "1"
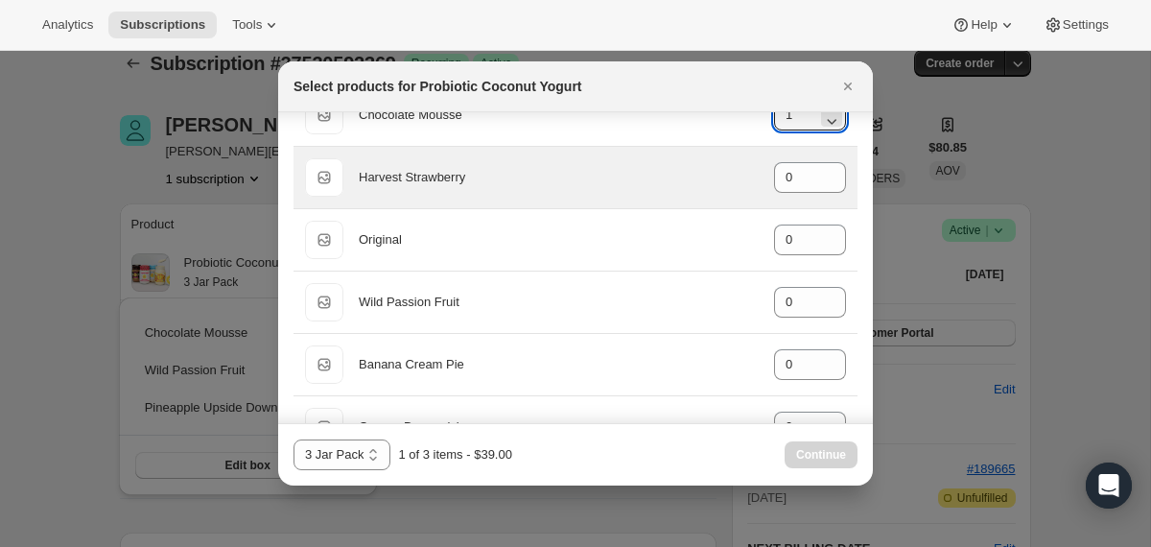
scroll to position [118, 0]
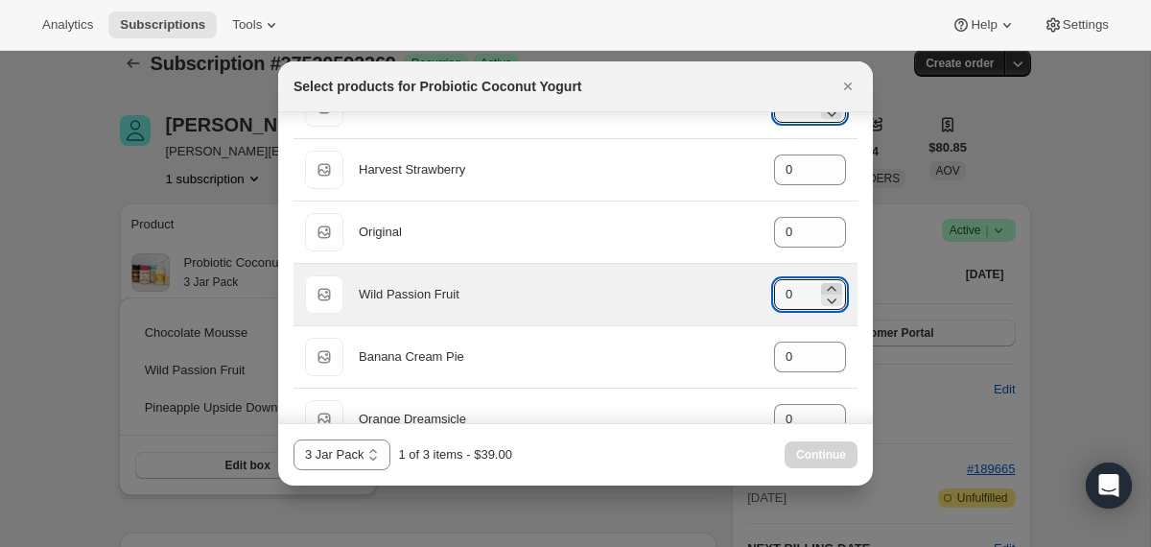
click at [834, 286] on icon ":r50b:" at bounding box center [831, 288] width 19 height 19
type input "1"
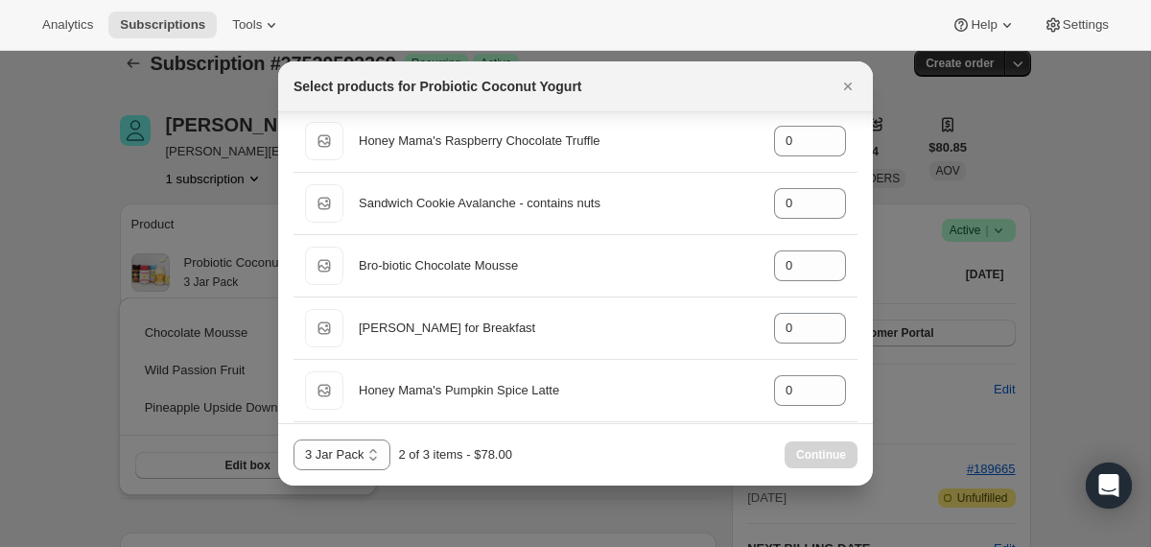
scroll to position [1532, 0]
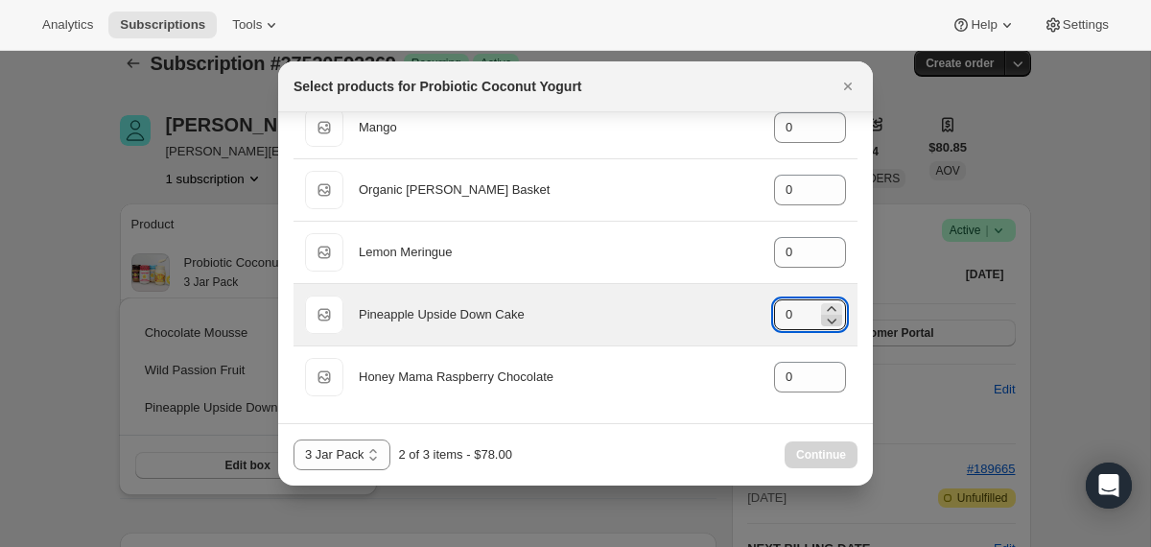
click at [830, 311] on icon ":r50b:" at bounding box center [831, 320] width 19 height 19
click at [831, 308] on icon ":r50b:" at bounding box center [831, 308] width 9 height 5
type input "1"
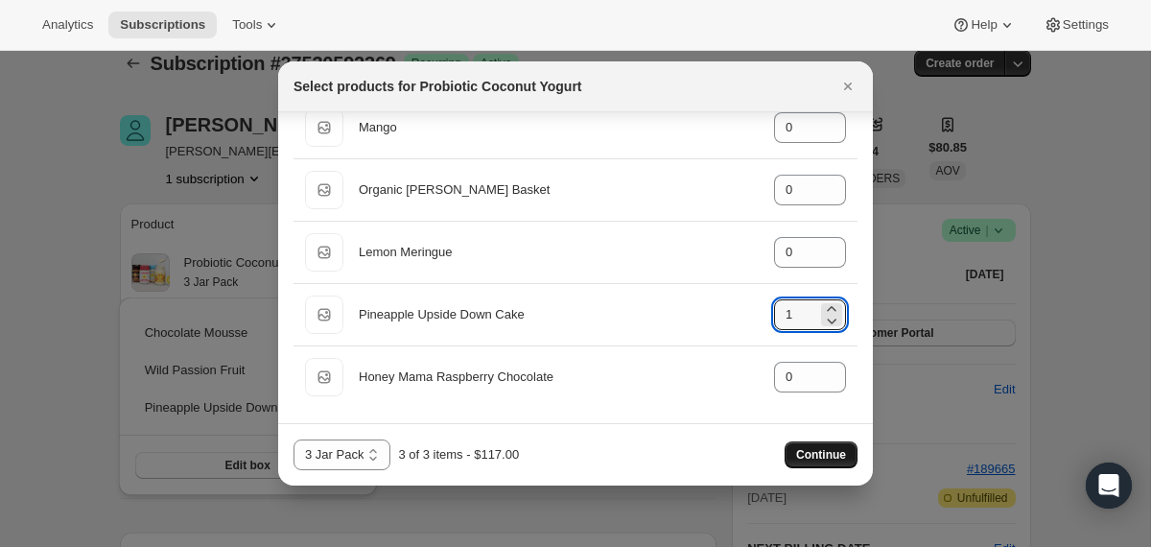
click at [801, 452] on span "Continue" at bounding box center [821, 454] width 50 height 15
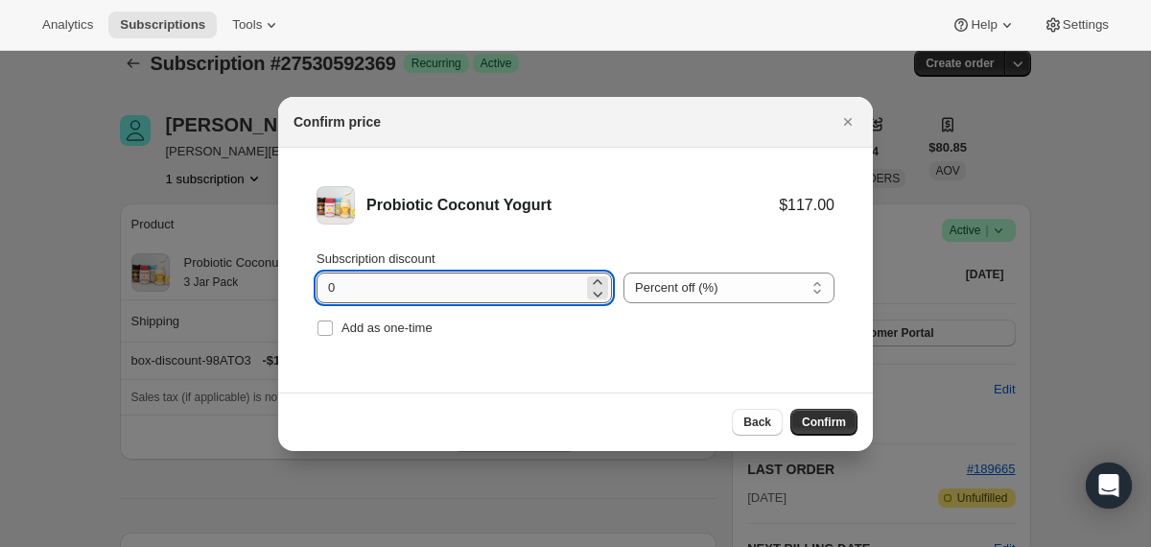
click at [330, 287] on input "0" at bounding box center [449, 287] width 267 height 31
type input "10"
click at [802, 416] on span "Confirm" at bounding box center [824, 421] width 44 height 15
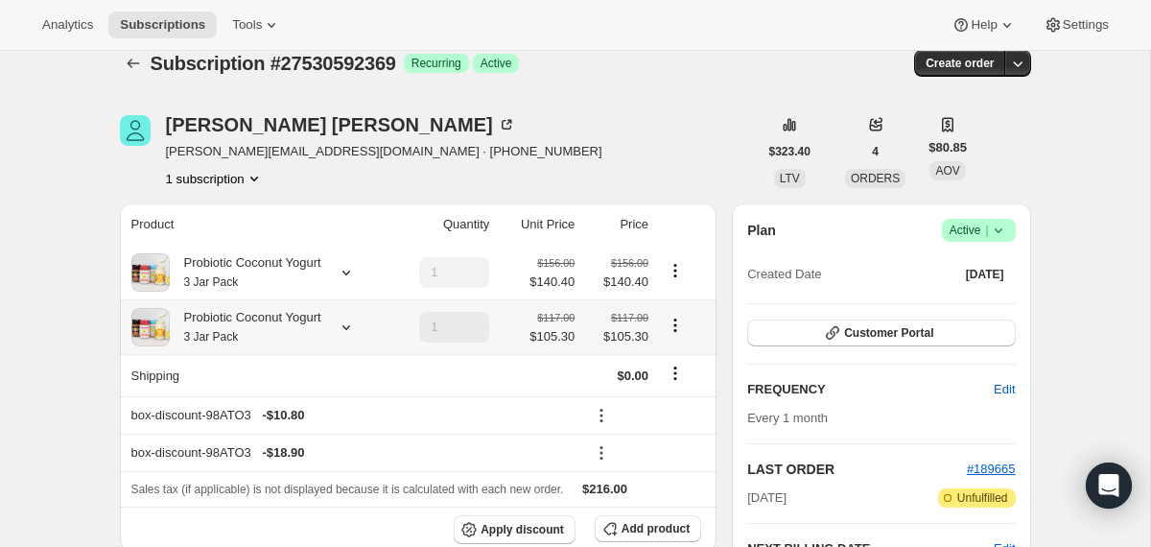
scroll to position [25, 0]
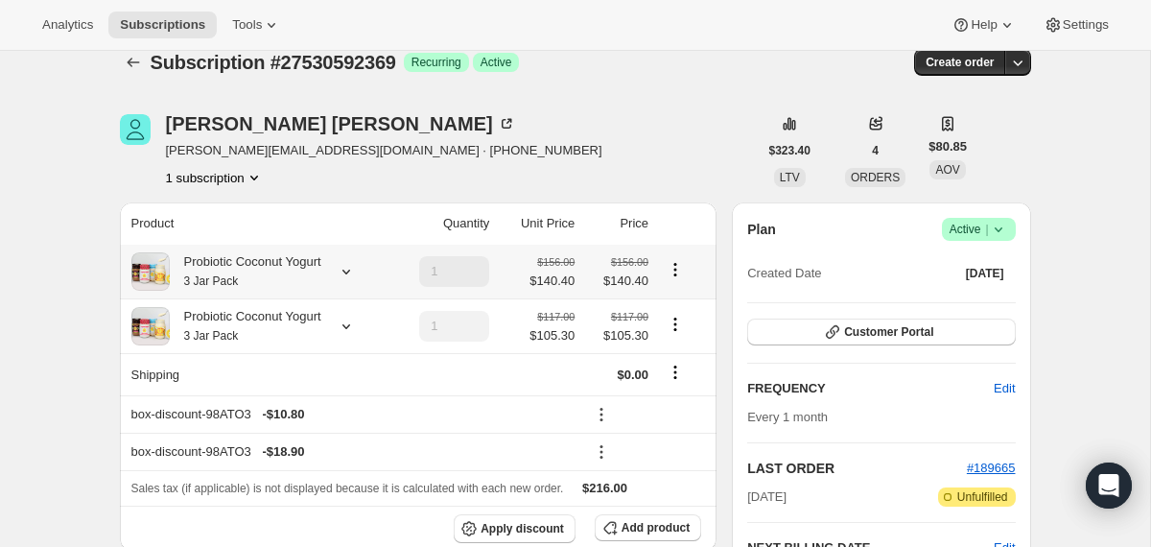
click at [679, 270] on icon "Product actions" at bounding box center [675, 269] width 19 height 19
click at [667, 339] on span "Remove" at bounding box center [677, 339] width 46 height 14
type input "0"
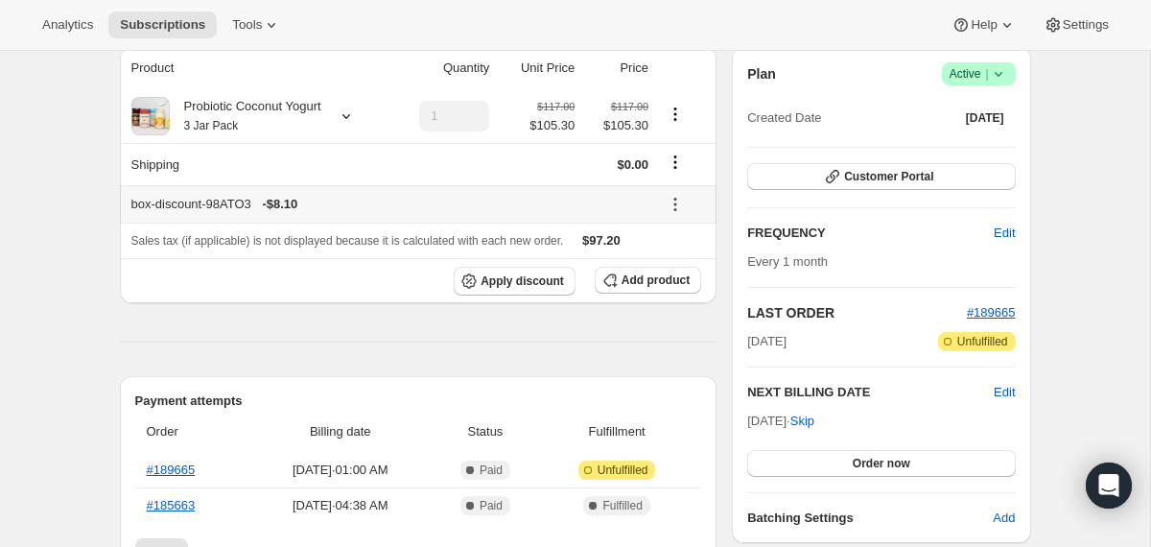
scroll to position [0, 0]
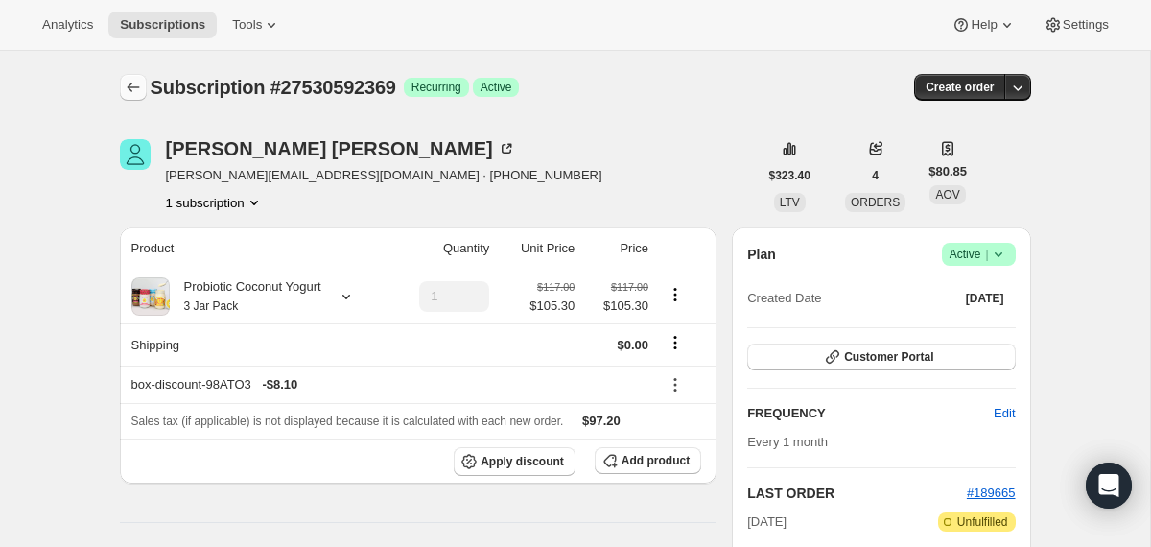
click at [128, 74] on button "Subscriptions" at bounding box center [133, 87] width 27 height 27
